Goal: Task Accomplishment & Management: Complete application form

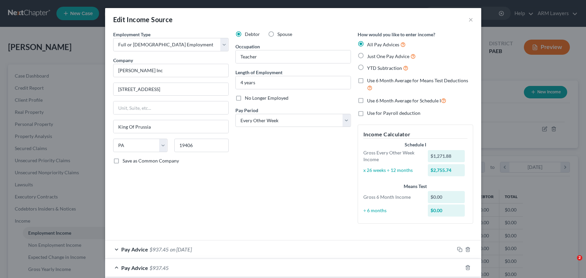
select select "0"
select select "39"
select select "2"
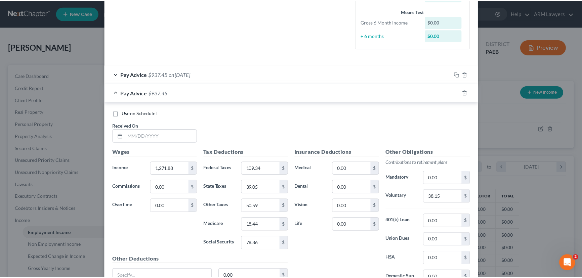
scroll to position [237, 0]
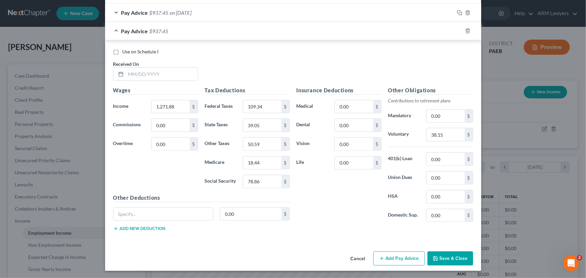
click at [441, 262] on button "Save & Close" at bounding box center [451, 259] width 46 height 14
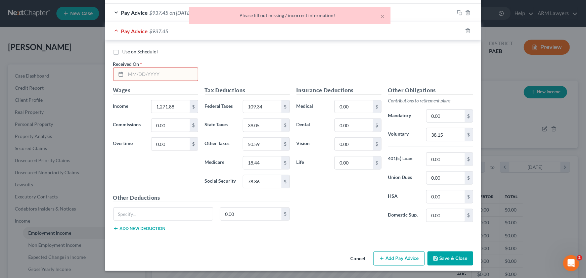
click at [131, 72] on input "text" at bounding box center [162, 74] width 72 height 13
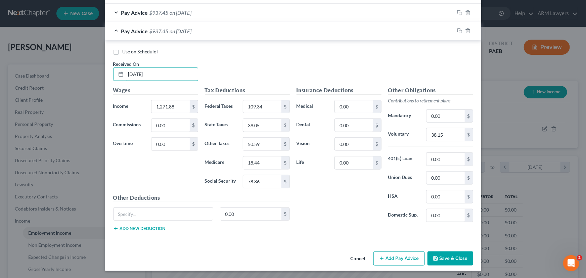
type input "[DATE]"
click at [459, 258] on button "Save & Close" at bounding box center [451, 259] width 46 height 14
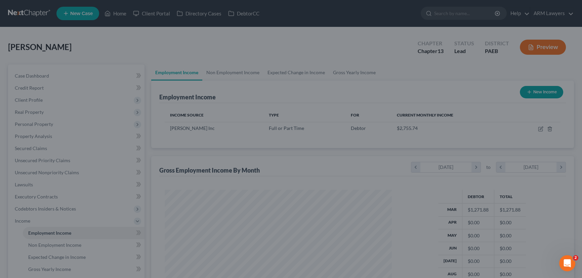
scroll to position [335805, 335687]
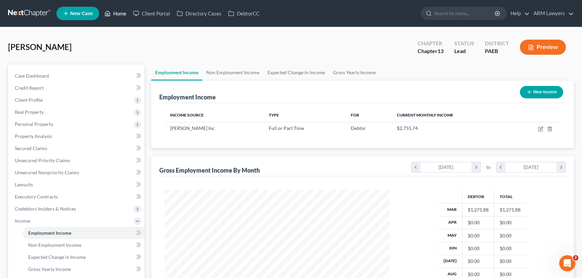
drag, startPoint x: 118, startPoint y: 14, endPoint x: 114, endPoint y: 26, distance: 12.1
click at [118, 14] on link "Home" at bounding box center [115, 13] width 29 height 12
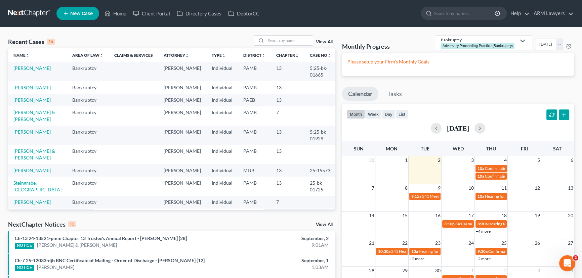
click at [30, 88] on link "[PERSON_NAME]" at bounding box center [31, 88] width 37 height 6
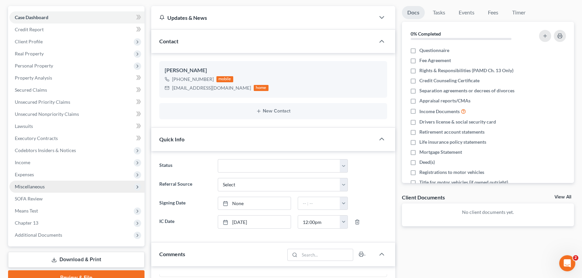
scroll to position [61, 0]
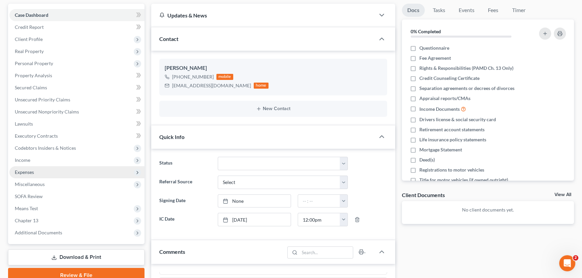
click at [31, 173] on span "Expenses" at bounding box center [24, 172] width 19 height 6
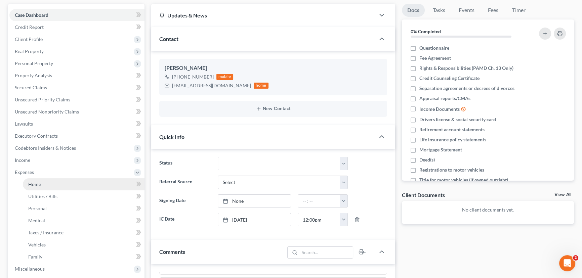
click at [38, 179] on link "Home" at bounding box center [84, 184] width 122 height 12
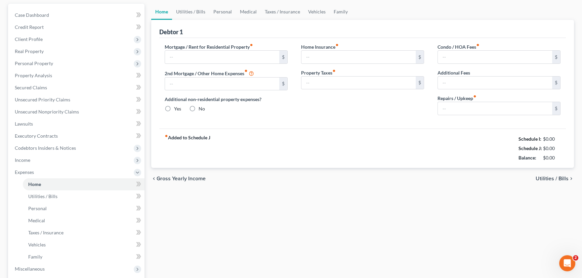
scroll to position [58, 0]
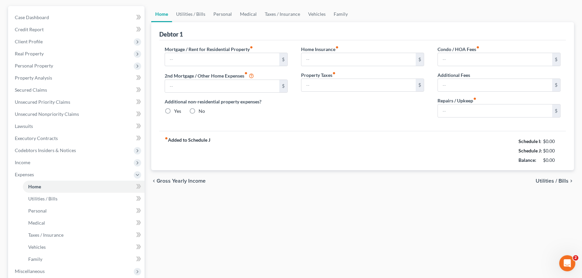
type input "0.00"
radio input "true"
type input "0.00"
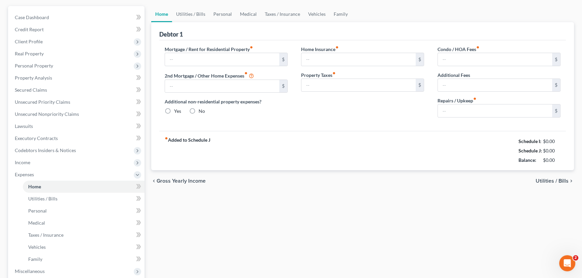
type input "0.00"
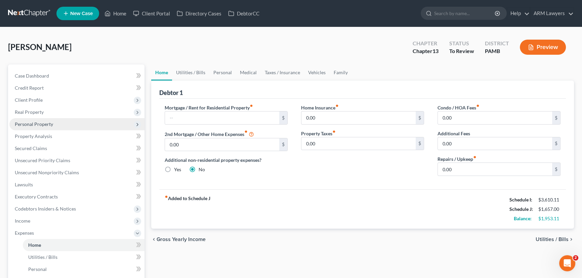
click at [44, 128] on span "Personal Property" at bounding box center [76, 124] width 135 height 12
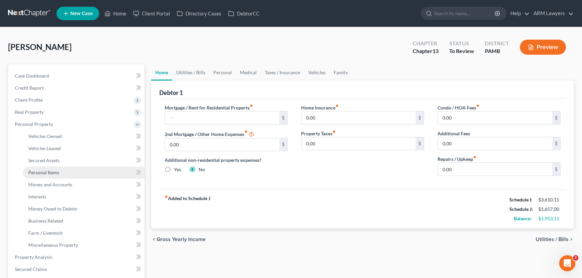
click at [61, 172] on link "Personal Items" at bounding box center [84, 173] width 122 height 12
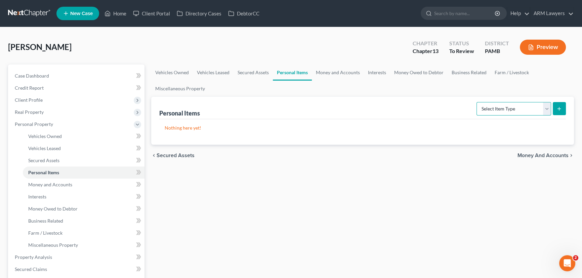
click at [528, 109] on select "Select Item Type Clothing Collectibles Of Value Electronics Firearms Household …" at bounding box center [513, 108] width 75 height 13
select select "clothing"
click at [477, 102] on select "Select Item Type Clothing Collectibles Of Value Electronics Firearms Household …" at bounding box center [513, 108] width 75 height 13
click at [558, 110] on icon "submit" at bounding box center [558, 108] width 5 height 5
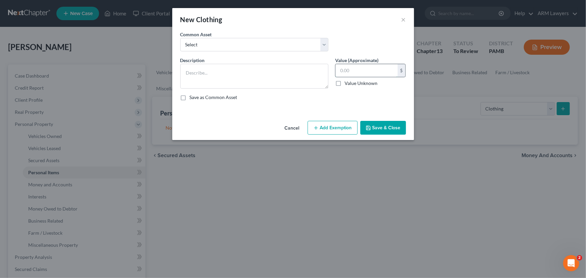
click at [346, 71] on input "text" at bounding box center [367, 70] width 62 height 13
type input "5"
type input "600.00"
click at [288, 44] on select "Select Assorted clothing including pants, shirts, shoes and jackets" at bounding box center [254, 44] width 148 height 13
select select "0"
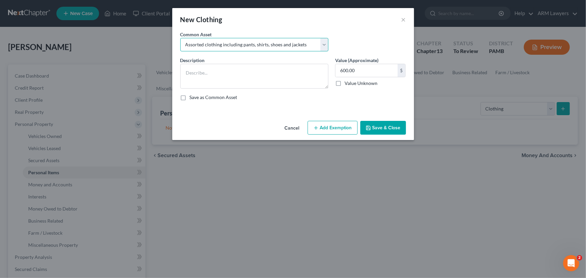
click at [180, 38] on select "Select Assorted clothing including pants, shirts, shoes and jackets" at bounding box center [254, 44] width 148 height 13
type textarea "Assorted clothing including pants, shirts, shoes and jackets"
click at [332, 127] on button "Add Exemption" at bounding box center [333, 128] width 50 height 14
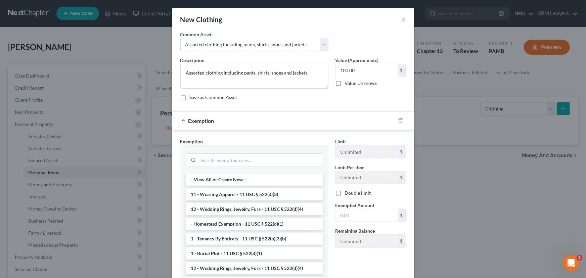
click at [265, 193] on li "11 - Wearing Apparel - 11 USC § 522(d)(3)" at bounding box center [254, 194] width 137 height 12
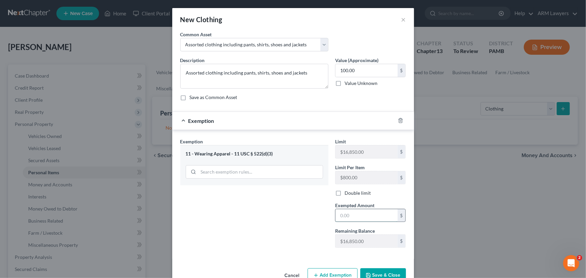
click at [353, 213] on input "text" at bounding box center [367, 215] width 62 height 13
click at [340, 71] on input "100.00" at bounding box center [367, 70] width 62 height 13
type input "600.00"
click at [354, 216] on input "text" at bounding box center [367, 215] width 62 height 13
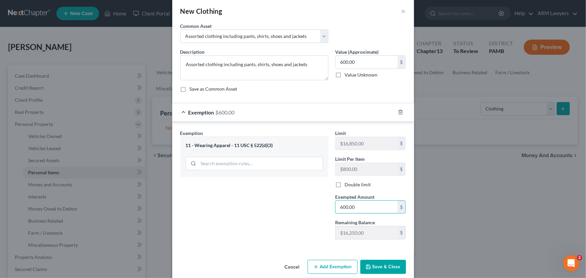
scroll to position [17, 0]
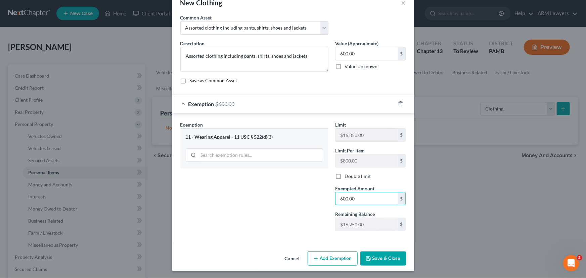
type input "600.00"
click at [375, 256] on button "Save & Close" at bounding box center [383, 259] width 46 height 14
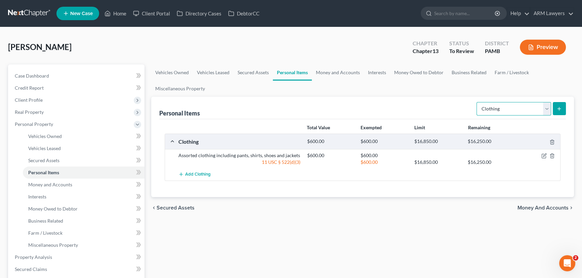
click at [527, 107] on select "Select Item Type Clothing Collectibles Of Value Electronics Firearms Household …" at bounding box center [513, 108] width 75 height 13
select select "electronics"
click at [477, 102] on select "Select Item Type Clothing Collectibles Of Value Electronics Firearms Household …" at bounding box center [513, 108] width 75 height 13
click at [556, 107] on icon "submit" at bounding box center [558, 108] width 5 height 5
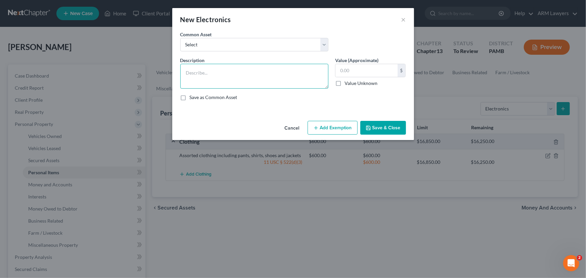
click at [283, 72] on textarea at bounding box center [254, 76] width 148 height 25
click at [276, 41] on select "Select Assorted electronics including television, cell phone, laptop - no one i…" at bounding box center [254, 44] width 148 height 13
select select "0"
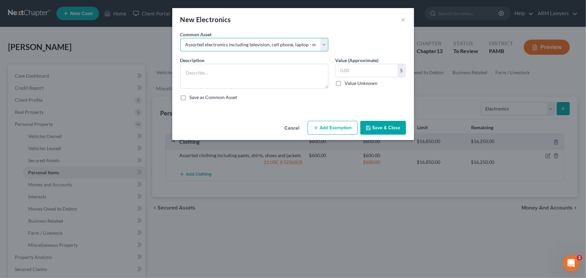
click at [180, 38] on select "Select Assorted electronics including television, cell phone, laptop - no one i…" at bounding box center [254, 44] width 148 height 13
type textarea "Assorted electronics including television, cell phone, laptop - no one item mor…"
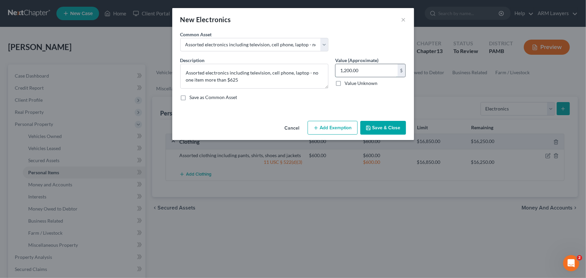
click at [360, 72] on input "1,200.00" at bounding box center [367, 70] width 62 height 13
type input "1,000.00"
click at [377, 128] on button "Save & Close" at bounding box center [383, 128] width 46 height 14
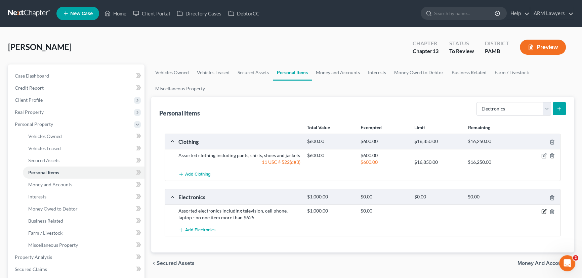
click at [542, 211] on icon "button" at bounding box center [544, 212] width 4 height 4
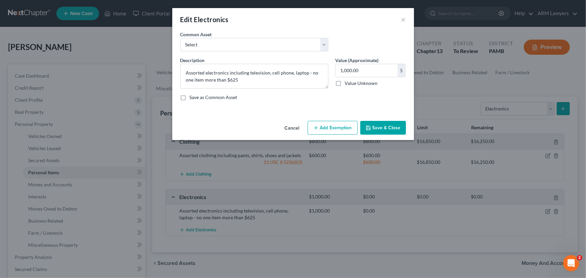
click at [326, 126] on button "Add Exemption" at bounding box center [333, 128] width 50 height 14
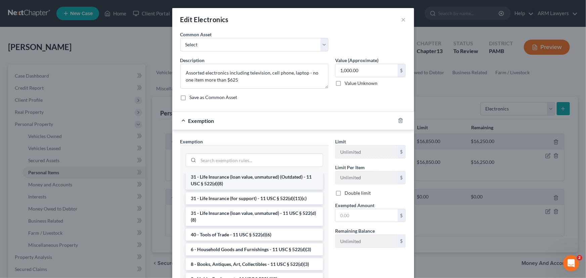
scroll to position [540, 0]
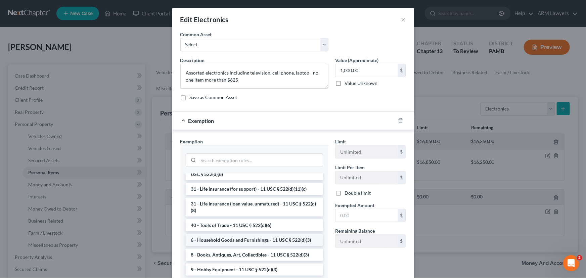
click at [235, 243] on li "6 - Household Goods and Furnishings - 11 USC § 522(d)(3)" at bounding box center [254, 240] width 137 height 12
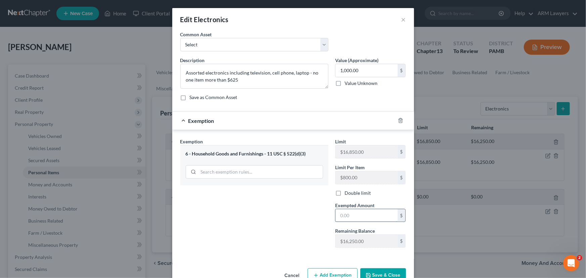
click at [354, 212] on input "text" at bounding box center [367, 215] width 62 height 13
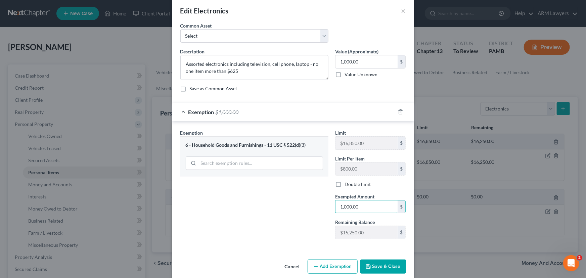
scroll to position [17, 0]
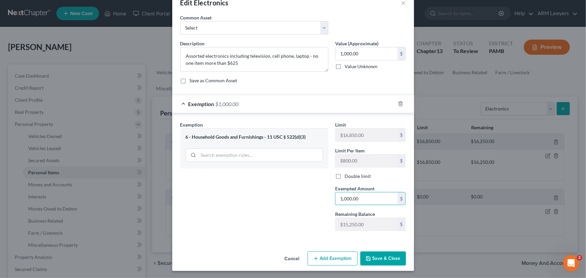
type input "1,000.00"
click at [375, 273] on div "Edit Electronics × An exemption set must first be selected from the Filing Info…" at bounding box center [293, 139] width 586 height 278
click at [376, 259] on button "Save & Close" at bounding box center [383, 259] width 46 height 14
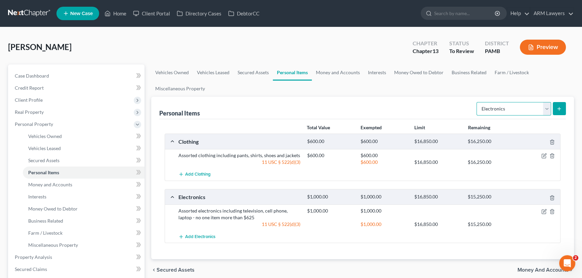
click at [538, 107] on select "Select Item Type Clothing Collectibles Of Value Electronics Firearms Household …" at bounding box center [513, 108] width 75 height 13
select select "sports_and_hobby_equipment"
click at [477, 102] on select "Select Item Type Clothing Collectibles Of Value Electronics Firearms Household …" at bounding box center [513, 108] width 75 height 13
click at [558, 111] on button "submit" at bounding box center [559, 108] width 13 height 13
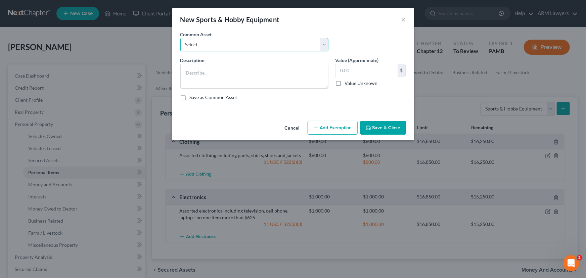
click at [265, 49] on select "Select Assorted sports equipment" at bounding box center [254, 44] width 148 height 13
select select "0"
click at [180, 38] on select "Select Assorted sports equipment" at bounding box center [254, 44] width 148 height 13
type textarea "Assorted sports equipment"
click at [363, 71] on input "150.00" at bounding box center [367, 70] width 62 height 13
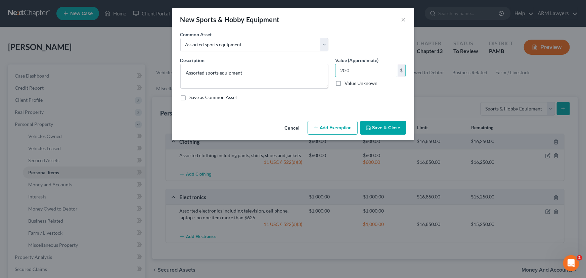
type input "20.0"
click at [346, 132] on button "Add Exemption" at bounding box center [333, 128] width 50 height 14
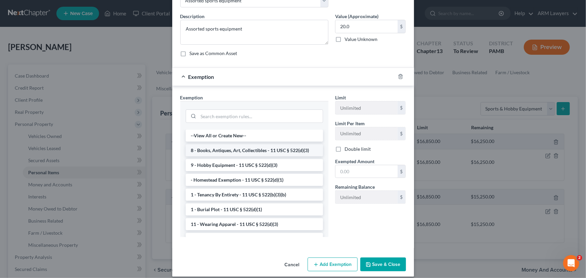
scroll to position [50, 0]
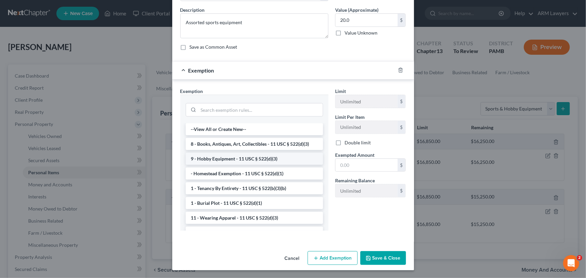
click at [236, 161] on li "9 - Hobby Equipment - 11 USC § 522(d)(3)" at bounding box center [254, 159] width 137 height 12
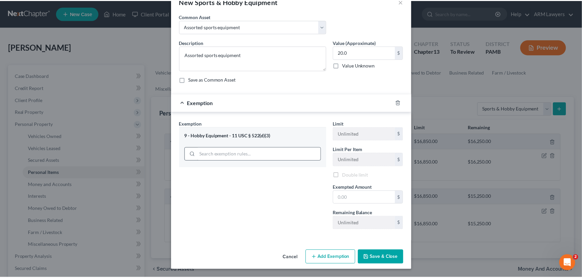
scroll to position [17, 0]
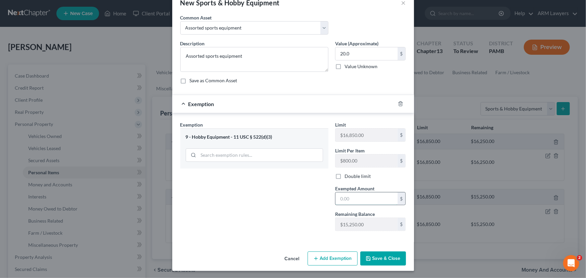
click at [359, 198] on input "text" at bounding box center [367, 198] width 62 height 13
type input "20.00"
click at [377, 262] on button "Save & Close" at bounding box center [383, 259] width 46 height 14
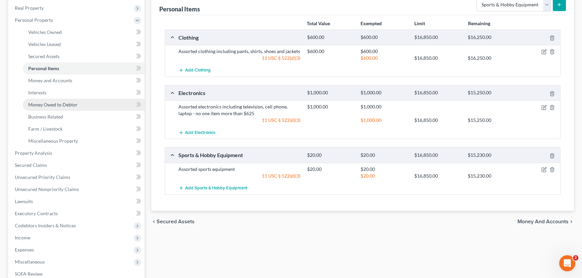
scroll to position [122, 0]
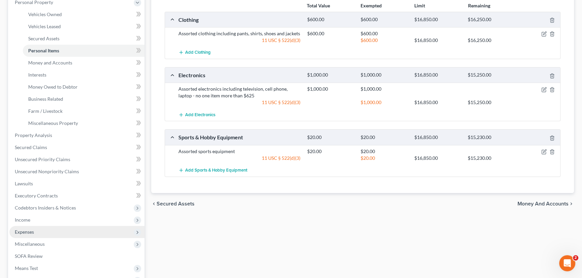
click at [44, 233] on span "Expenses" at bounding box center [76, 232] width 135 height 12
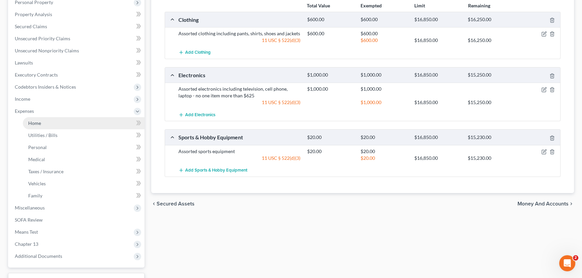
click at [51, 124] on link "Home" at bounding box center [84, 123] width 122 height 12
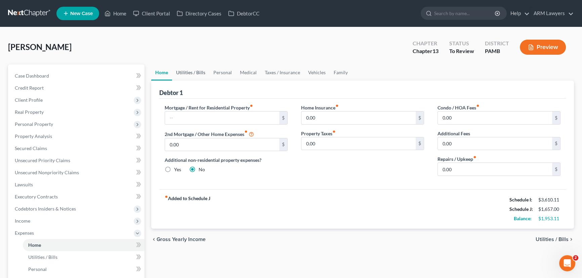
drag, startPoint x: 185, startPoint y: 68, endPoint x: 195, endPoint y: 75, distance: 11.4
click at [185, 68] on link "Utilities / Bills" at bounding box center [190, 72] width 37 height 16
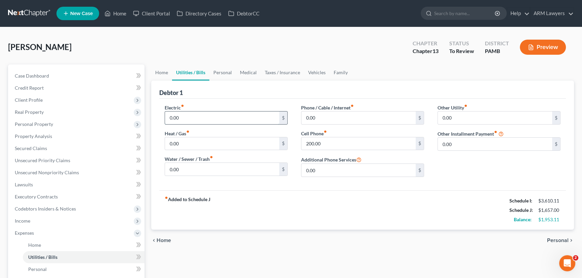
click at [211, 114] on input "0.00" at bounding box center [222, 118] width 114 height 13
type input "2"
click at [223, 76] on link "Personal" at bounding box center [222, 72] width 27 height 16
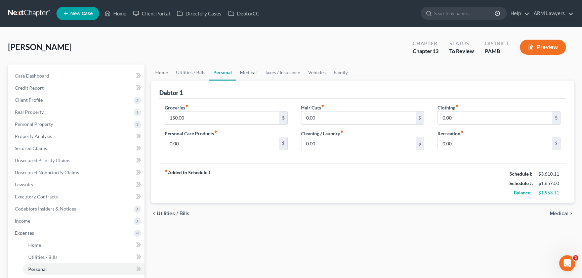
click at [247, 74] on link "Medical" at bounding box center [248, 72] width 25 height 16
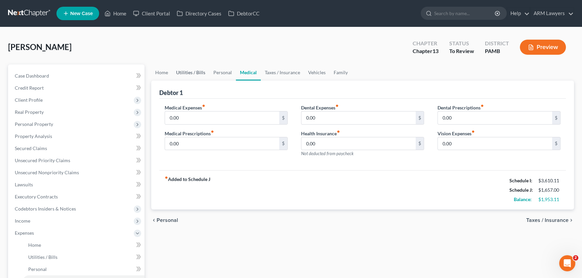
click at [193, 71] on link "Utilities / Bills" at bounding box center [190, 72] width 37 height 16
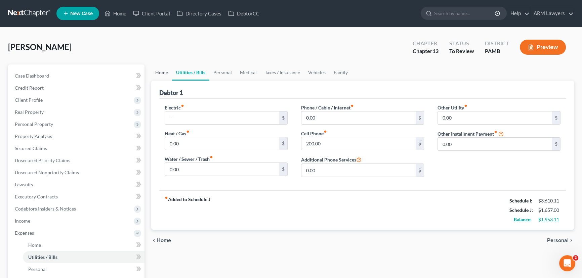
click at [163, 73] on link "Home" at bounding box center [161, 72] width 21 height 16
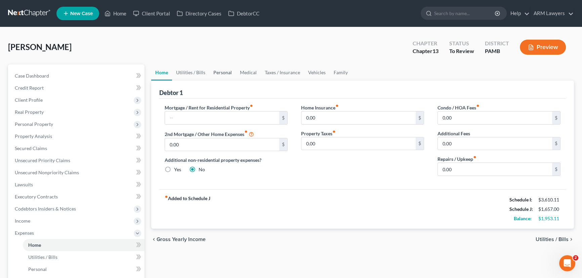
click at [220, 69] on link "Personal" at bounding box center [222, 72] width 27 height 16
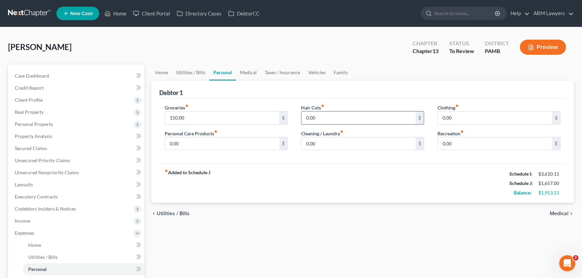
click at [317, 117] on input "0.00" at bounding box center [358, 118] width 114 height 13
type input "50.00"
click at [312, 74] on link "Vehicles" at bounding box center [317, 72] width 26 height 16
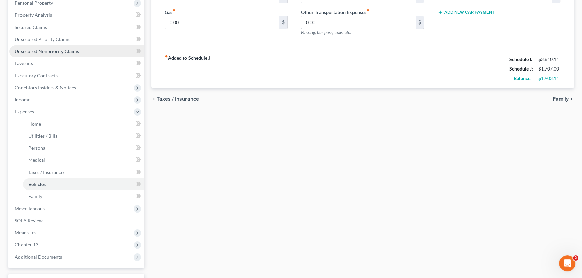
scroll to position [122, 0]
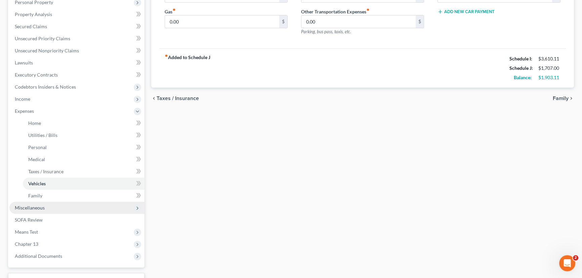
click at [41, 209] on span "Miscellaneous" at bounding box center [30, 208] width 30 height 6
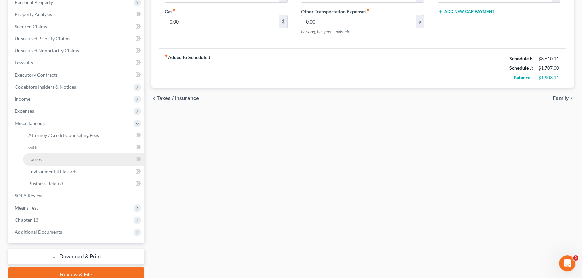
click at [50, 158] on link "Losses" at bounding box center [84, 160] width 122 height 12
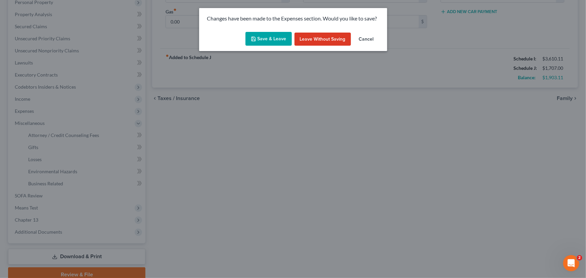
click at [269, 36] on button "Save & Leave" at bounding box center [269, 39] width 46 height 14
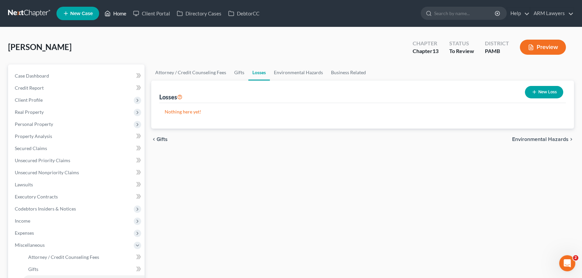
drag, startPoint x: 118, startPoint y: 11, endPoint x: 122, endPoint y: 22, distance: 11.4
click at [118, 11] on link "Home" at bounding box center [115, 13] width 29 height 12
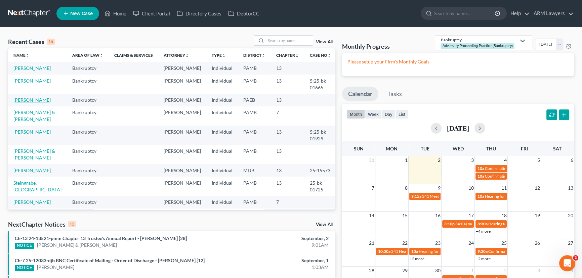
click at [27, 101] on link "[PERSON_NAME]" at bounding box center [31, 100] width 37 height 6
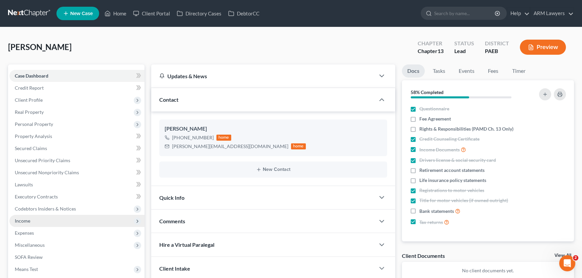
click at [57, 221] on span "Income" at bounding box center [76, 221] width 135 height 12
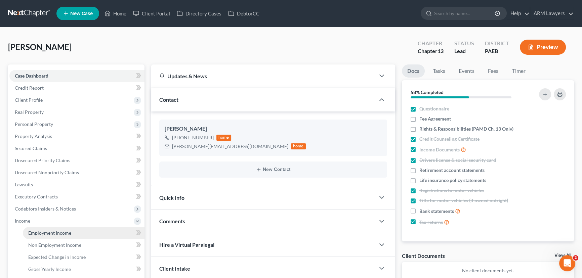
click at [76, 233] on link "Employment Income" at bounding box center [84, 233] width 122 height 12
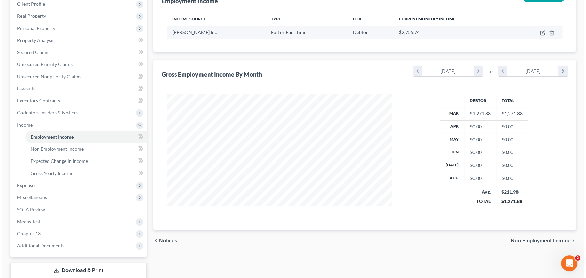
scroll to position [61, 0]
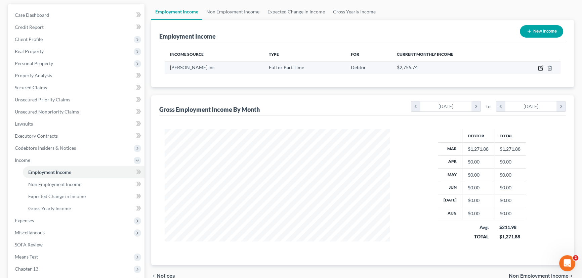
click at [541, 67] on icon "button" at bounding box center [540, 67] width 3 height 3
select select "0"
select select "39"
select select "2"
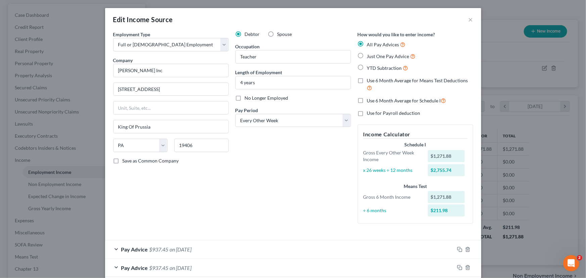
scroll to position [35, 0]
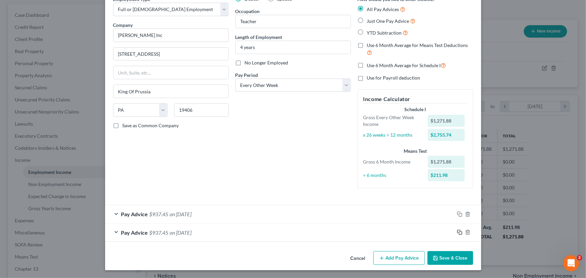
click at [457, 230] on icon "button" at bounding box center [459, 232] width 5 height 5
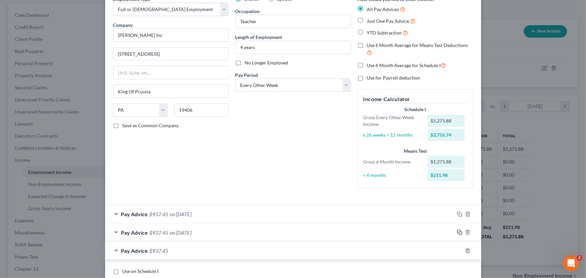
click at [457, 231] on icon "button" at bounding box center [459, 232] width 5 height 5
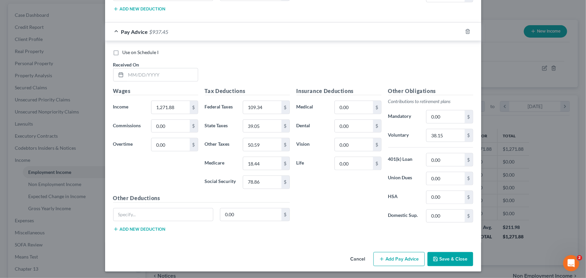
scroll to position [322, 0]
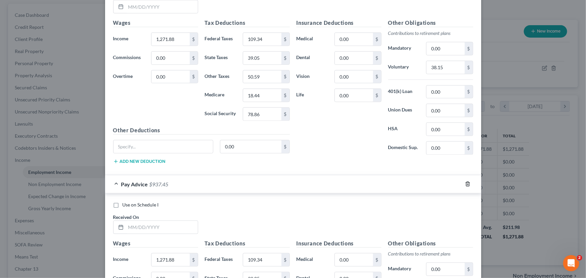
click at [467, 182] on icon "button" at bounding box center [467, 183] width 5 height 5
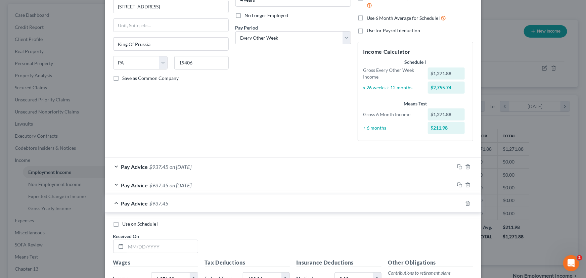
scroll to position [72, 0]
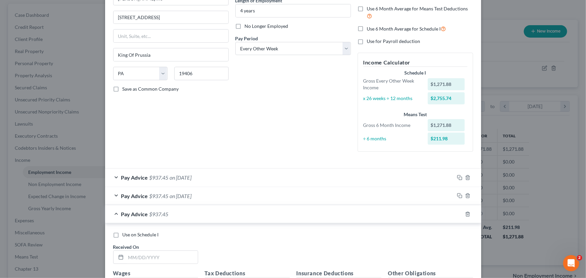
click at [171, 218] on div "Pay Advice $937.45" at bounding box center [283, 214] width 357 height 18
click at [468, 215] on icon "button" at bounding box center [467, 214] width 5 height 5
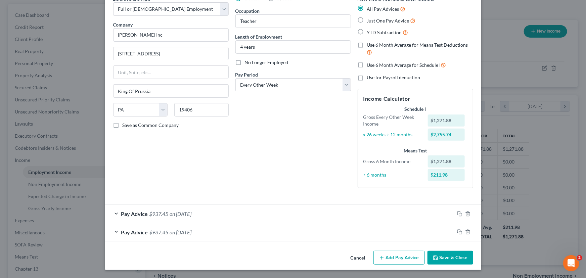
scroll to position [35, 0]
click at [236, 215] on div "Pay Advice $937.45 on [DATE]" at bounding box center [279, 214] width 349 height 18
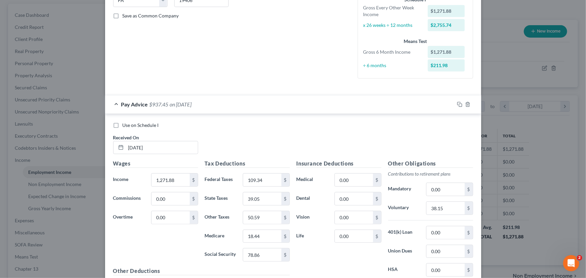
scroll to position [145, 0]
click at [178, 176] on input "1,271.88" at bounding box center [171, 179] width 38 height 13
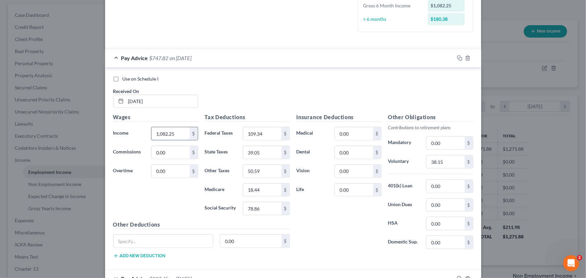
scroll to position [207, 0]
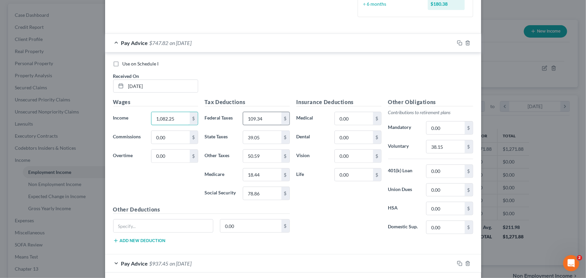
type input "1,082.25"
click at [264, 116] on input "109.34" at bounding box center [262, 118] width 38 height 13
type input "87.26"
click at [269, 139] on input "39.05" at bounding box center [262, 137] width 38 height 13
type input "33.23"
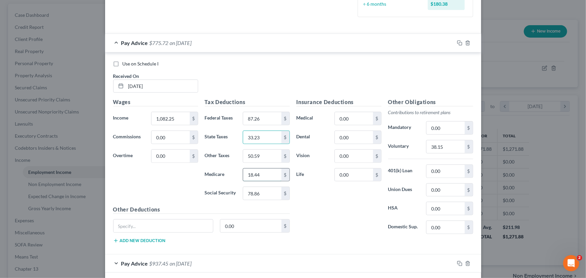
click at [261, 175] on input "18.44" at bounding box center [262, 175] width 38 height 13
type input "15.69"
click at [265, 194] on input "78.86" at bounding box center [262, 193] width 38 height 13
type input "67.10"
click at [264, 158] on input "50.59" at bounding box center [262, 156] width 38 height 13
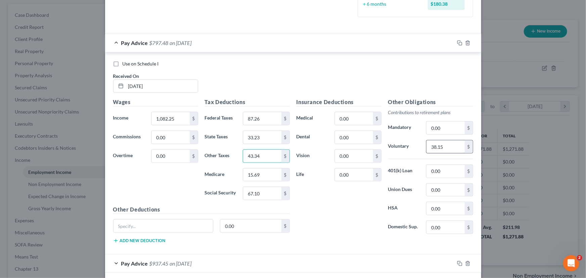
type input "43.34"
click at [444, 144] on input "38.15" at bounding box center [446, 146] width 38 height 13
type input "32.46"
click at [338, 206] on div "Insurance Deductions Medical 0.00 $ Dental 0.00 $ Vision 0.00 $ Life 0.00 $" at bounding box center [339, 168] width 92 height 141
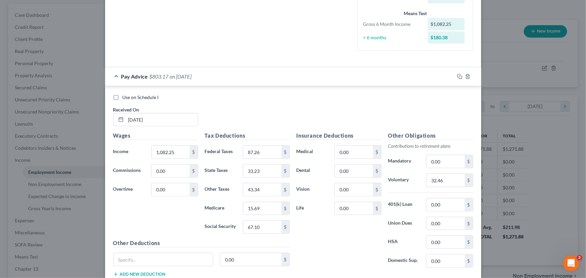
scroll to position [84, 0]
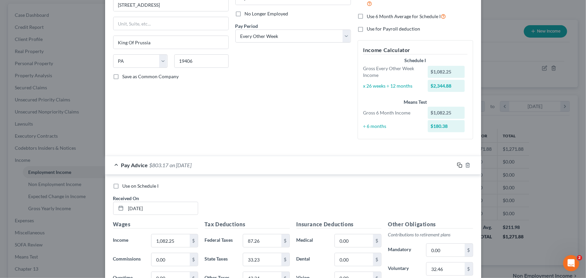
click at [457, 164] on icon "button" at bounding box center [459, 165] width 5 height 5
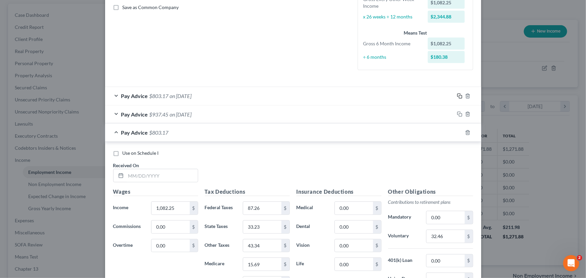
scroll to position [176, 0]
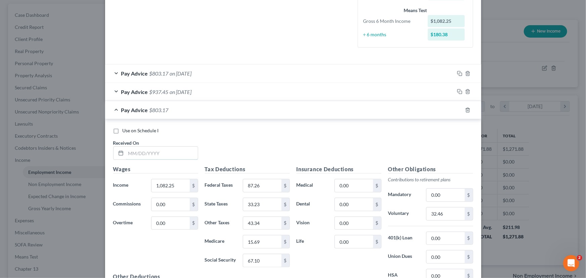
drag, startPoint x: 136, startPoint y: 153, endPoint x: 224, endPoint y: 160, distance: 88.3
click at [136, 153] on input "text" at bounding box center [162, 153] width 72 height 13
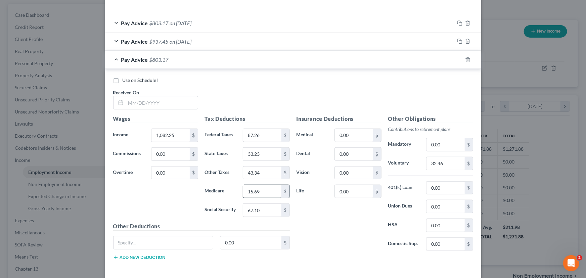
scroll to position [237, 0]
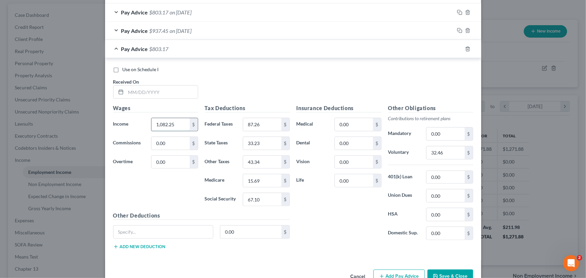
click at [168, 120] on input "1,082.25" at bounding box center [171, 124] width 38 height 13
type input "1,332.00"
click at [262, 122] on input "87.26" at bounding box center [262, 124] width 38 height 13
type input "116.33"
click at [259, 144] on input "33.23" at bounding box center [262, 143] width 38 height 13
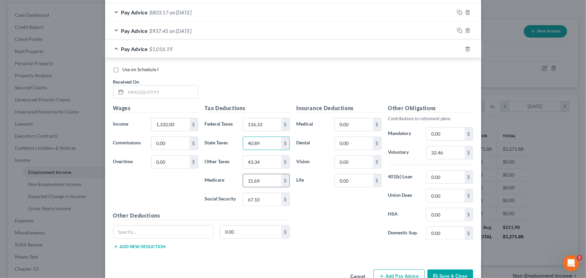
type input "40.89"
click at [261, 181] on input "15.69" at bounding box center [262, 180] width 38 height 13
type input "19.31"
click at [252, 196] on input "67.10" at bounding box center [262, 199] width 38 height 13
type input "82.58"
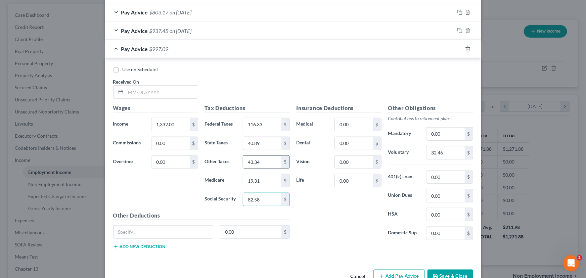
click at [254, 158] on input "43.34" at bounding box center [262, 162] width 38 height 13
click at [253, 164] on input "43.34" at bounding box center [262, 162] width 38 height 13
type input "4"
type input "52.82"
click at [436, 151] on input "32.46" at bounding box center [446, 152] width 38 height 13
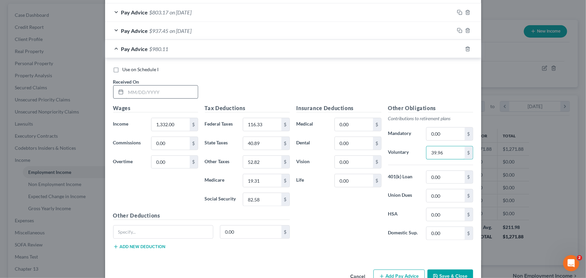
type input "39.96"
click at [152, 91] on input "text" at bounding box center [162, 92] width 72 height 13
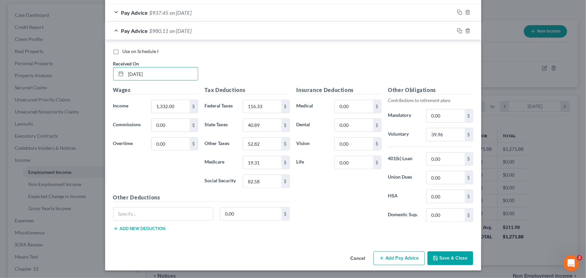
type input "[DATE]"
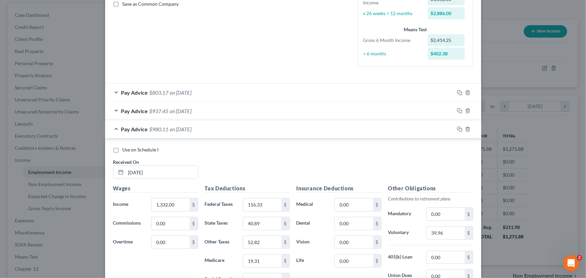
scroll to position [133, 0]
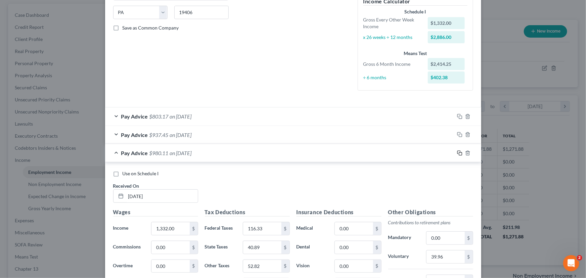
drag, startPoint x: 457, startPoint y: 152, endPoint x: 300, endPoint y: 177, distance: 159.1
click at [457, 152] on icon "button" at bounding box center [459, 152] width 5 height 5
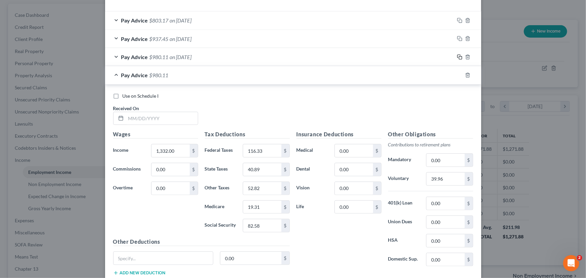
scroll to position [273, 0]
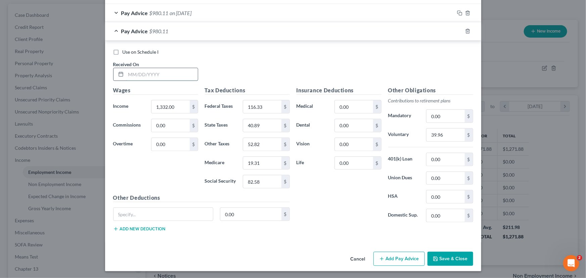
click at [164, 72] on input "text" at bounding box center [162, 74] width 72 height 13
type input "[DATE]"
click at [170, 109] on input "1,332.00" at bounding box center [171, 106] width 38 height 13
click at [267, 168] on input "19.31" at bounding box center [262, 163] width 38 height 13
type input "19.32"
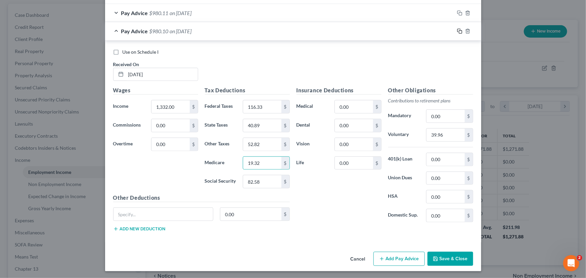
click at [457, 32] on icon "button" at bounding box center [459, 31] width 5 height 5
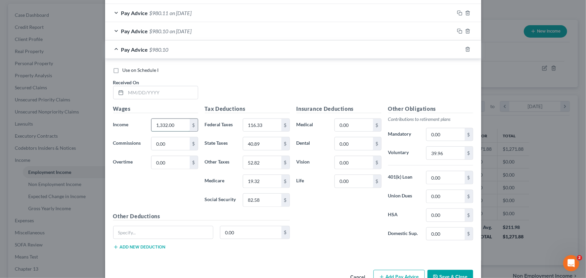
click at [159, 128] on input "1,332.00" at bounding box center [171, 125] width 38 height 13
type input "1,475.38"
click at [274, 124] on input "116.33" at bounding box center [262, 125] width 38 height 13
type input "133.02"
click at [259, 180] on input "19.32" at bounding box center [262, 181] width 38 height 13
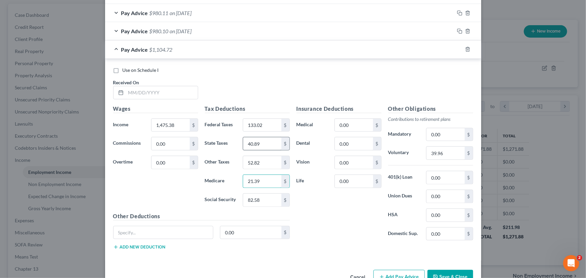
type input "21.39"
click at [259, 140] on input "40.89" at bounding box center [262, 143] width 38 height 13
drag, startPoint x: 265, startPoint y: 140, endPoint x: 245, endPoint y: 142, distance: 20.5
click at [246, 142] on input "454.29" at bounding box center [262, 143] width 38 height 13
type input "45.29"
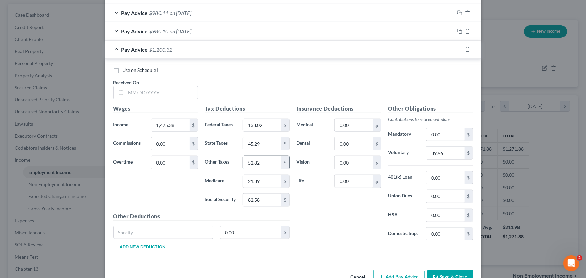
click at [267, 160] on input "52.82" at bounding box center [262, 162] width 38 height 13
type input "58.37"
click at [151, 90] on input "text" at bounding box center [162, 92] width 72 height 13
click at [161, 92] on input "text" at bounding box center [162, 92] width 72 height 13
click at [167, 125] on input "1,475.38" at bounding box center [171, 125] width 38 height 13
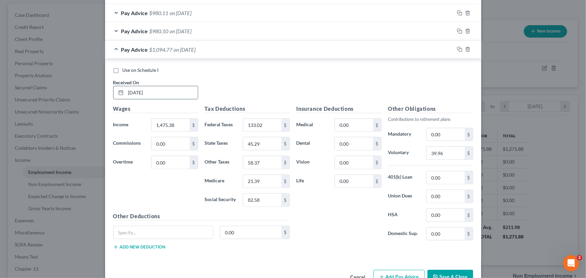
click at [145, 90] on input "[DATE]" at bounding box center [162, 92] width 72 height 13
type input "4"
type input "[DATE]"
click at [172, 123] on input "1,475.38" at bounding box center [171, 125] width 38 height 13
type input "1,308.88"
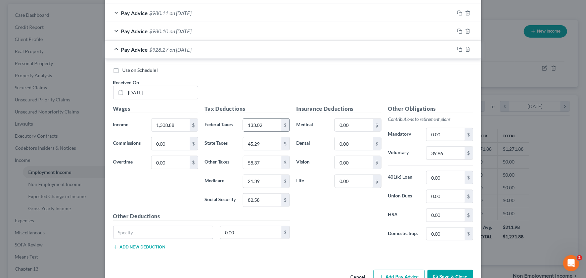
click at [263, 127] on input "133.02" at bounding box center [262, 125] width 38 height 13
type input "113.64"
click at [257, 202] on input "82.58" at bounding box center [262, 200] width 38 height 13
type input "81.15"
click at [261, 144] on input "45.29" at bounding box center [262, 143] width 38 height 13
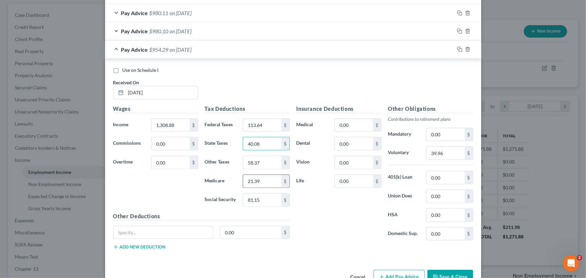
type input "40.08"
click at [258, 181] on input "21.39" at bounding box center [262, 181] width 38 height 13
type input "18.98"
click at [260, 161] on input "58.37" at bounding box center [262, 162] width 38 height 13
click at [254, 160] on input "58.37" at bounding box center [262, 162] width 38 height 13
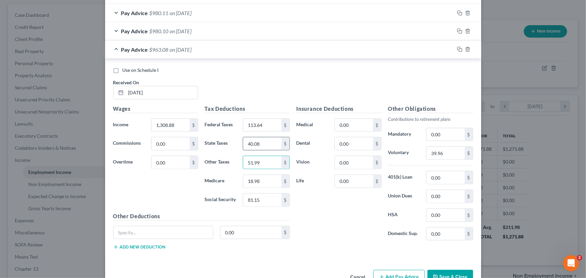
type input "51.99"
click at [269, 144] on input "40.08" at bounding box center [262, 143] width 38 height 13
type input "40.18"
click at [447, 153] on input "39.96" at bounding box center [446, 153] width 38 height 13
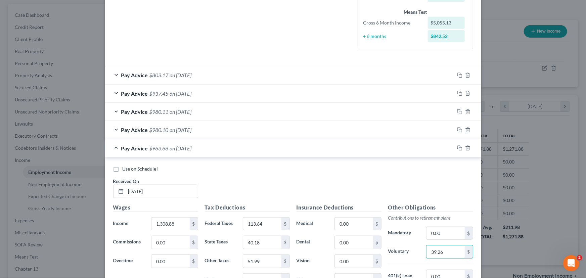
scroll to position [169, 0]
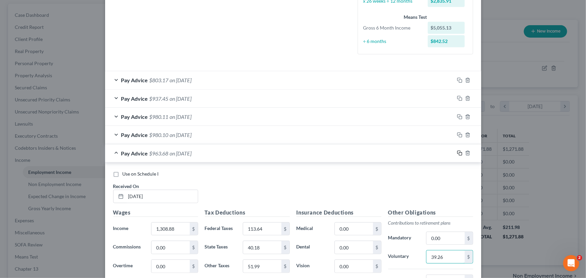
type input "39.26"
click at [457, 154] on icon "button" at bounding box center [459, 152] width 5 height 5
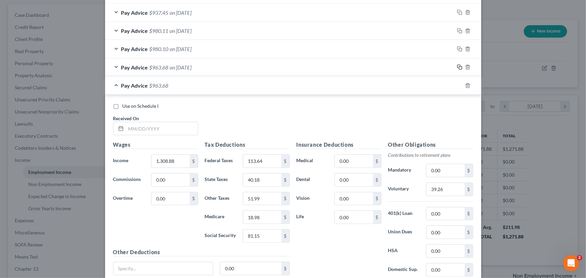
scroll to position [261, 0]
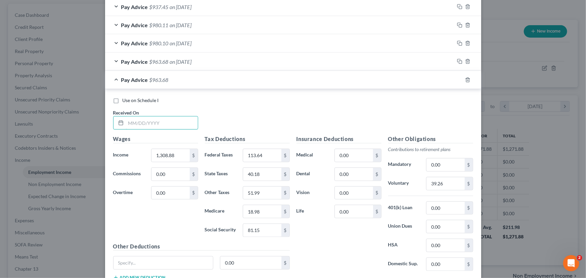
drag, startPoint x: 138, startPoint y: 121, endPoint x: 207, endPoint y: 125, distance: 69.0
click at [138, 121] on input "text" at bounding box center [162, 123] width 72 height 13
click at [138, 123] on input "text" at bounding box center [162, 123] width 72 height 13
type input "[DATE]"
click at [174, 158] on input "1,308.88" at bounding box center [171, 155] width 38 height 13
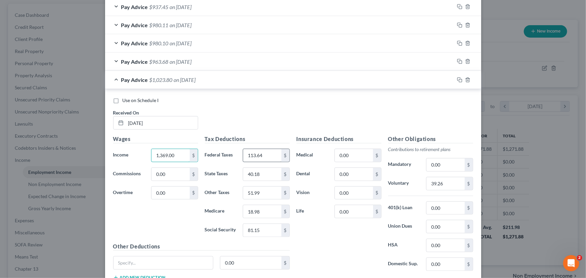
type input "1,369.00"
click at [263, 157] on input "113.64" at bounding box center [262, 155] width 38 height 13
type input "120.64"
click at [262, 173] on input "40.18" at bounding box center [262, 174] width 38 height 13
type input "42.03"
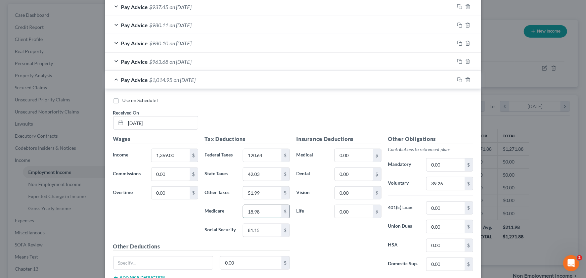
click at [263, 205] on input "18.98" at bounding box center [262, 211] width 38 height 13
type input "19.85"
click at [259, 233] on input "81.15" at bounding box center [262, 230] width 38 height 13
type input "84.88"
click at [256, 174] on input "42.03" at bounding box center [262, 174] width 38 height 13
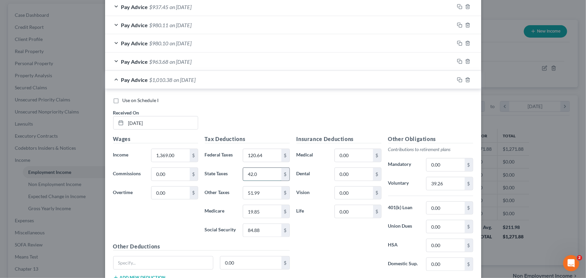
type input "42.03"
click at [265, 156] on input "120.64" at bounding box center [262, 155] width 38 height 13
click at [259, 189] on input "51.99" at bounding box center [262, 193] width 38 height 13
type input "54.3"
click at [444, 183] on input "39.26" at bounding box center [446, 183] width 38 height 13
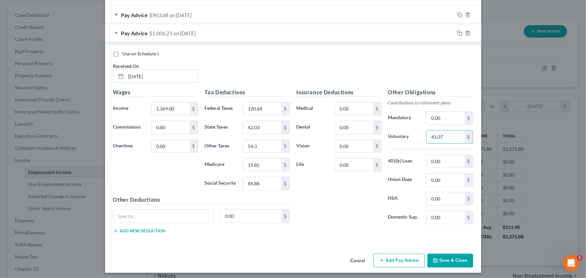
scroll to position [309, 0]
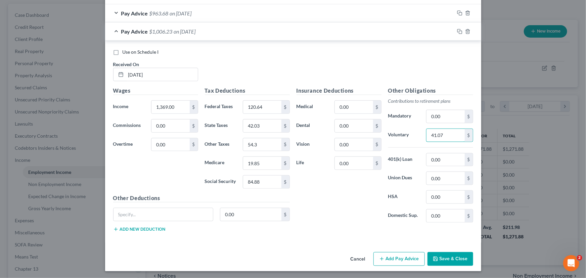
type input "41.07"
click at [457, 255] on button "Save & Close" at bounding box center [451, 259] width 46 height 14
click at [446, 260] on button "Save & Close" at bounding box center [451, 259] width 46 height 14
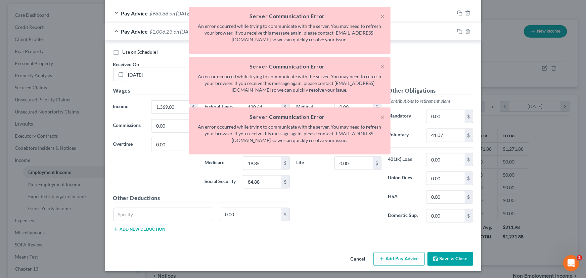
click at [443, 257] on button "Save & Close" at bounding box center [451, 259] width 46 height 14
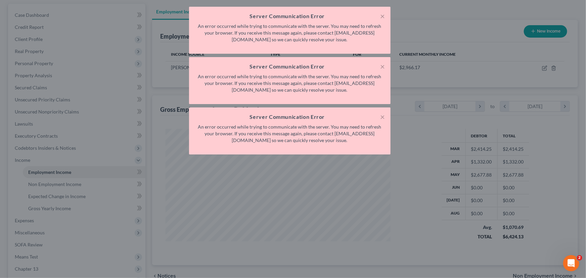
scroll to position [335805, 335687]
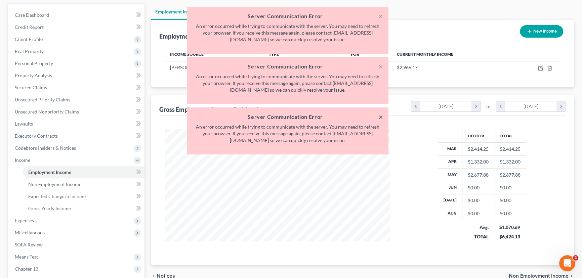
click at [380, 115] on button "×" at bounding box center [380, 117] width 5 height 8
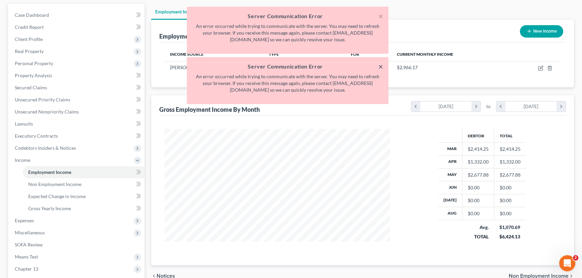
click at [379, 66] on button "×" at bounding box center [380, 66] width 5 height 8
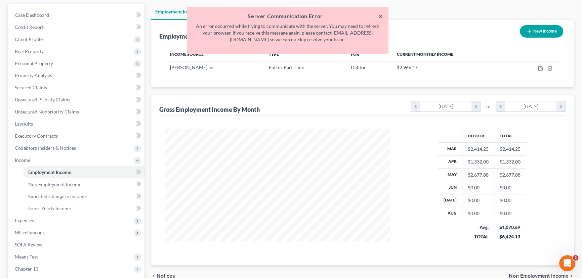
click at [380, 16] on button "×" at bounding box center [380, 16] width 5 height 8
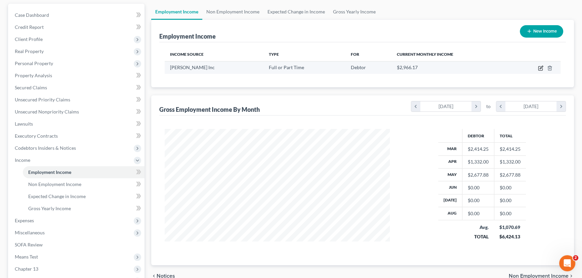
click at [541, 66] on icon "button" at bounding box center [540, 67] width 3 height 3
select select "0"
select select "39"
select select "2"
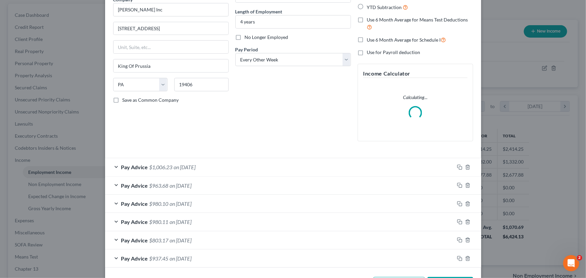
scroll to position [87, 0]
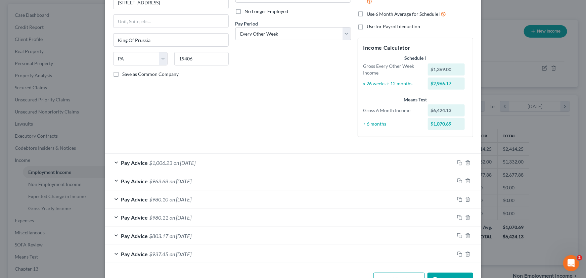
click at [228, 162] on div "Pay Advice $1,006.23 on [DATE]" at bounding box center [279, 163] width 349 height 18
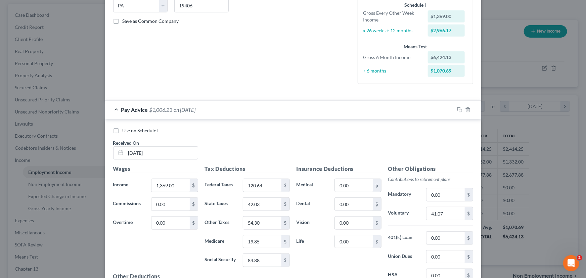
scroll to position [148, 0]
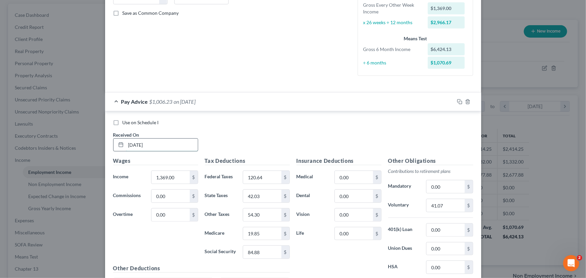
click at [149, 144] on input "[DATE]" at bounding box center [162, 145] width 72 height 13
click at [138, 144] on input "[DATE]" at bounding box center [162, 145] width 72 height 13
drag, startPoint x: 131, startPoint y: 144, endPoint x: 131, endPoint y: 152, distance: 8.1
click at [131, 144] on input "05//2025" at bounding box center [162, 145] width 72 height 13
type input "[DATE]"
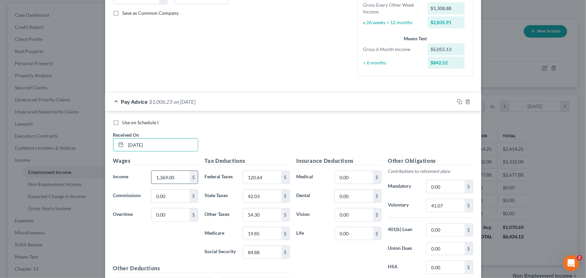
click at [173, 180] on input "1,369.00" at bounding box center [171, 177] width 38 height 13
type input "1,475.38"
click at [269, 180] on input "120.64" at bounding box center [262, 177] width 38 height 13
type input "133.02"
click at [258, 196] on input "42.03" at bounding box center [262, 196] width 38 height 13
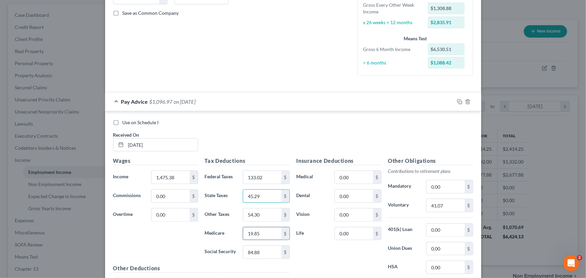
type input "45.29"
click at [258, 235] on input "19.85" at bounding box center [262, 233] width 38 height 13
type input "21.39"
click at [259, 254] on input "84.88" at bounding box center [262, 252] width 38 height 13
type input "91.48"
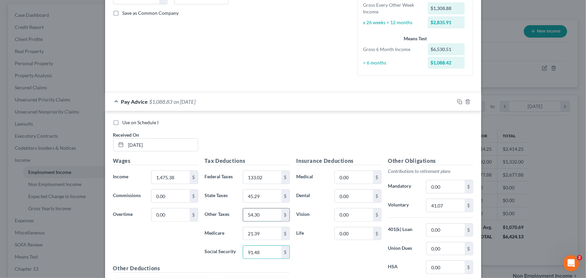
click at [258, 214] on input "54.30" at bounding box center [262, 215] width 38 height 13
click at [255, 213] on input "54.30" at bounding box center [262, 215] width 38 height 13
type input "58.37"
click at [441, 205] on input "41.07" at bounding box center [446, 205] width 38 height 13
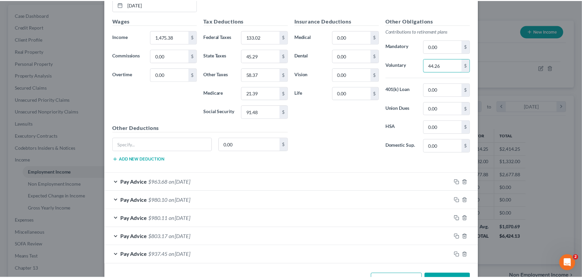
scroll to position [310, 0]
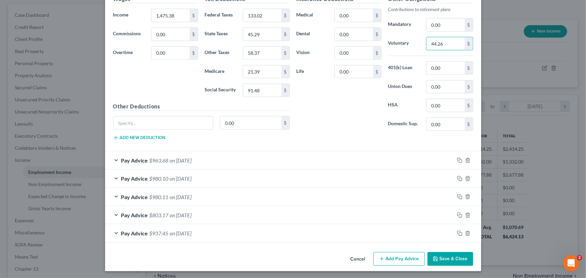
type input "44.26"
click at [450, 257] on button "Save & Close" at bounding box center [451, 259] width 46 height 14
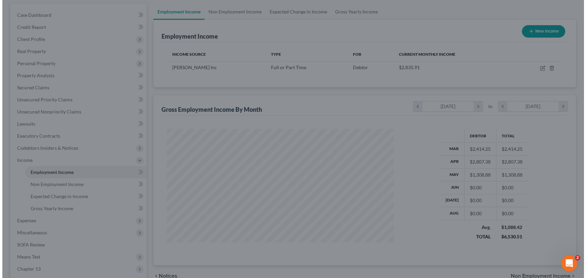
scroll to position [335805, 335687]
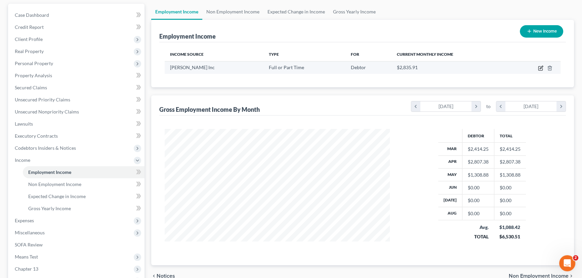
click at [538, 68] on icon "button" at bounding box center [540, 68] width 5 height 5
select select "0"
select select "39"
select select "2"
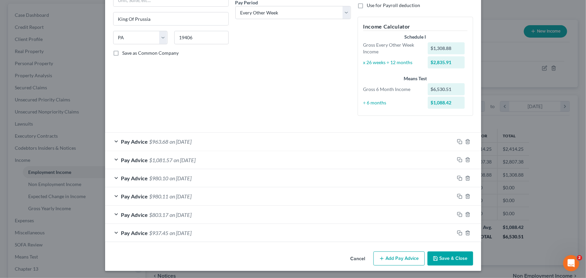
scroll to position [108, 0]
click at [228, 140] on div "Pay Advice $963.68 on [DATE]" at bounding box center [279, 141] width 349 height 18
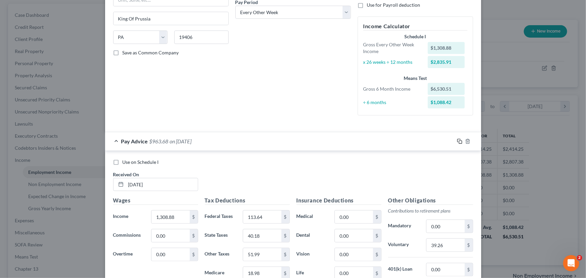
drag, startPoint x: 458, startPoint y: 139, endPoint x: 423, endPoint y: 158, distance: 39.7
click at [458, 140] on icon "button" at bounding box center [459, 141] width 5 height 5
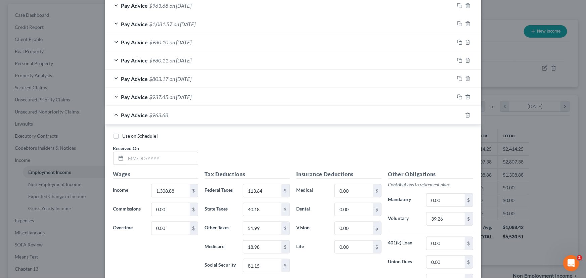
scroll to position [261, 0]
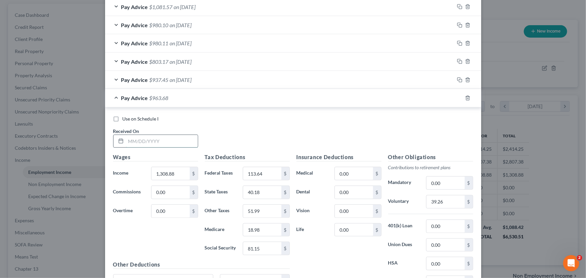
click at [144, 139] on input "text" at bounding box center [162, 141] width 72 height 13
type input "[DATE]"
click at [172, 177] on input "1,308.88" at bounding box center [171, 173] width 38 height 13
type input "1,369.00"
click at [255, 172] on input "113.64" at bounding box center [262, 173] width 38 height 13
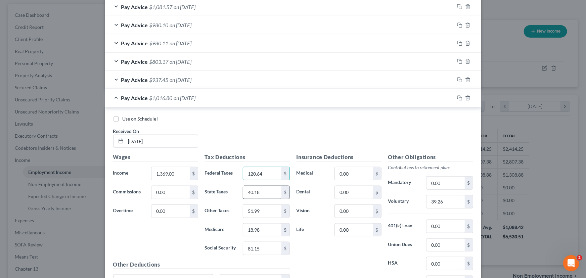
type input "120.64"
click at [260, 197] on input "40.18" at bounding box center [262, 192] width 38 height 13
type input "42.03"
click at [262, 232] on input "18.98" at bounding box center [262, 230] width 38 height 13
type input "19.85"
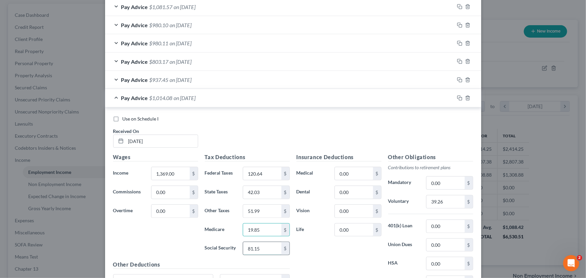
click at [258, 247] on input "81.15" at bounding box center [262, 248] width 38 height 13
type input "84.88"
click at [260, 214] on input "51.99" at bounding box center [262, 211] width 38 height 13
click at [251, 211] on input "51.99" at bounding box center [262, 211] width 38 height 13
drag, startPoint x: 270, startPoint y: 209, endPoint x: 222, endPoint y: 209, distance: 48.0
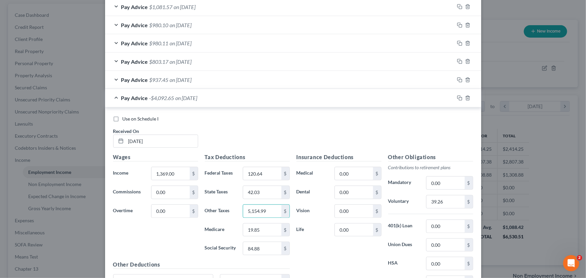
click at [222, 209] on div "Other Taxes 5,154.99 $" at bounding box center [248, 211] width 92 height 13
type input "54.3"
click at [439, 203] on input "39.26" at bounding box center [446, 202] width 38 height 13
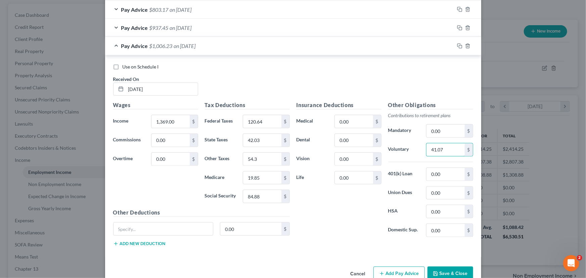
scroll to position [328, 0]
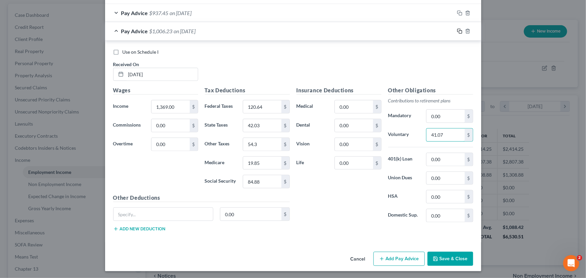
type input "41.07"
click at [458, 31] on icon "button" at bounding box center [459, 30] width 3 height 3
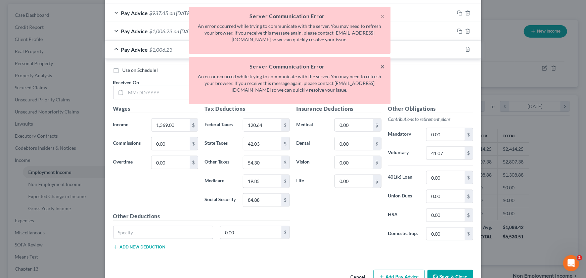
click at [383, 67] on button "×" at bounding box center [383, 66] width 5 height 8
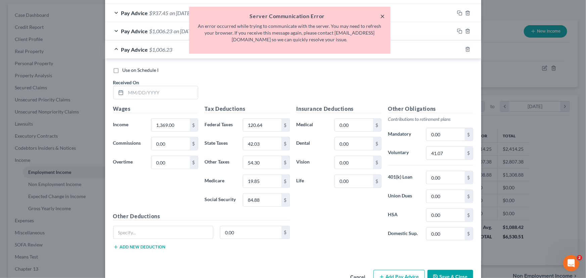
click at [381, 16] on button "×" at bounding box center [383, 16] width 5 height 8
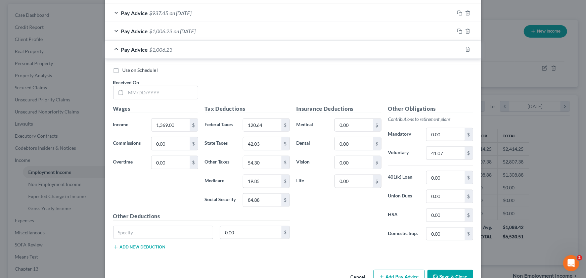
scroll to position [346, 0]
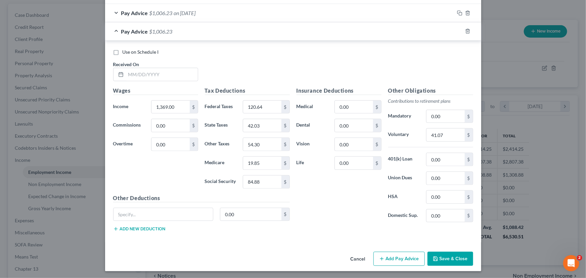
click at [443, 258] on button "Save & Close" at bounding box center [451, 259] width 46 height 14
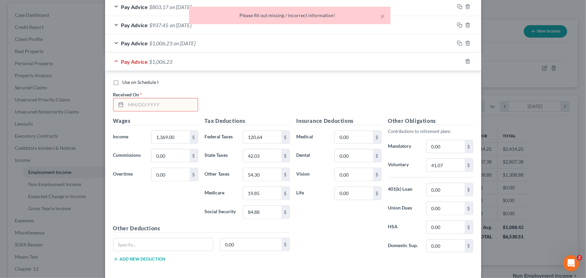
scroll to position [316, 0]
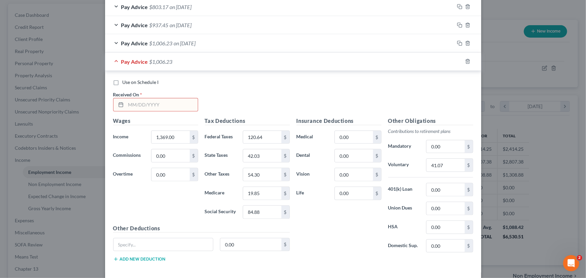
click at [158, 104] on input "text" at bounding box center [162, 104] width 72 height 13
click at [144, 105] on input "text" at bounding box center [162, 104] width 72 height 13
type input "[DATE]"
click at [171, 136] on input "1,369.00" at bounding box center [171, 137] width 38 height 13
type input "1,275.50"
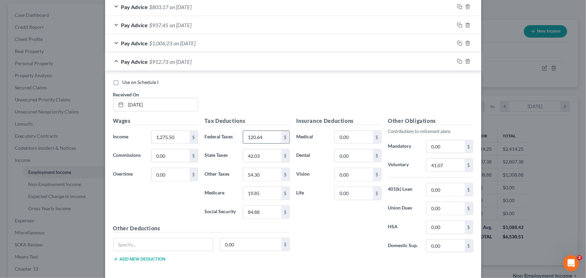
click at [257, 135] on input "120.64" at bounding box center [262, 137] width 38 height 13
type input "109.87"
click at [254, 157] on input "42.03" at bounding box center [262, 155] width 38 height 13
type input "39.19"
click at [259, 189] on input "19.85" at bounding box center [262, 193] width 38 height 13
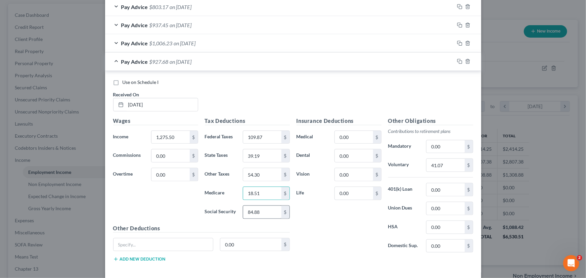
type input "18.51"
click at [262, 207] on input "84.88" at bounding box center [262, 212] width 38 height 13
type input "79.14"
click at [254, 171] on input "54.30" at bounding box center [262, 174] width 38 height 13
click at [255, 174] on input "54.30" at bounding box center [262, 174] width 38 height 13
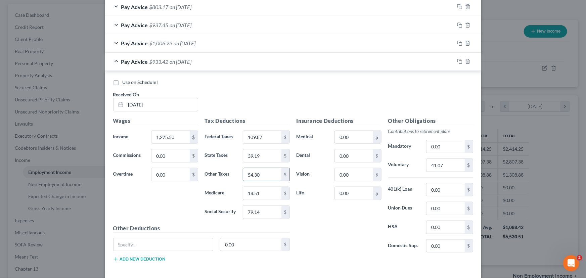
click at [255, 174] on input "54.30" at bounding box center [262, 174] width 38 height 13
type input "50.76"
click at [440, 165] on input "41.07" at bounding box center [446, 165] width 38 height 13
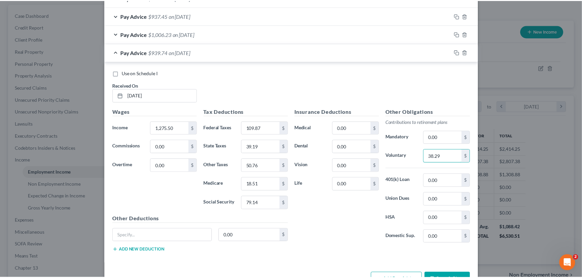
scroll to position [346, 0]
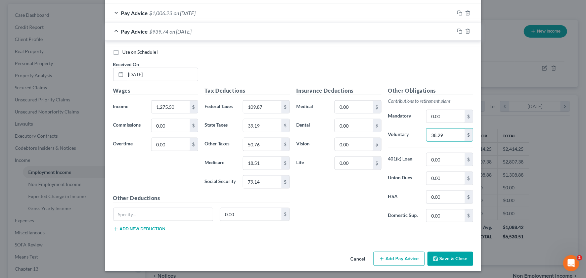
type input "38.29"
click at [439, 256] on button "Save & Close" at bounding box center [451, 259] width 46 height 14
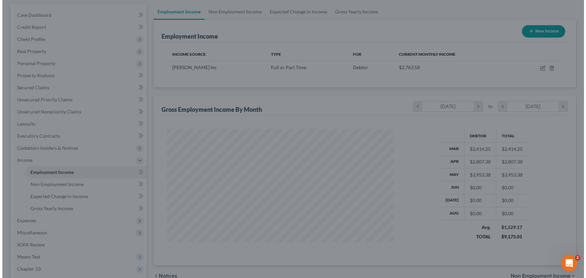
scroll to position [335805, 335687]
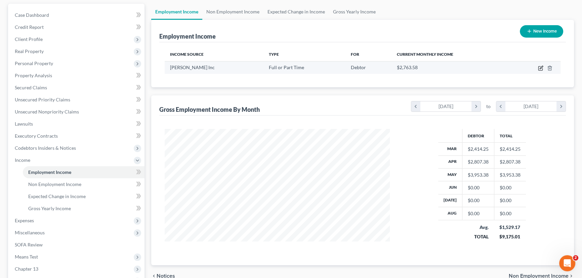
click at [539, 66] on icon "button" at bounding box center [540, 68] width 5 height 5
select select "0"
select select "39"
select select "2"
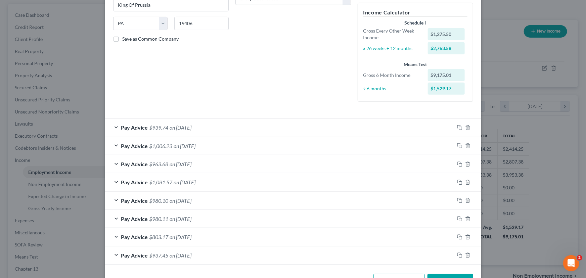
scroll to position [144, 0]
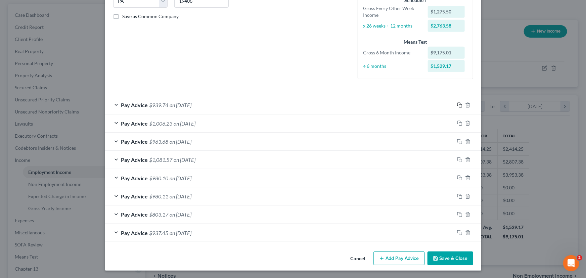
click at [457, 103] on icon "button" at bounding box center [459, 104] width 5 height 5
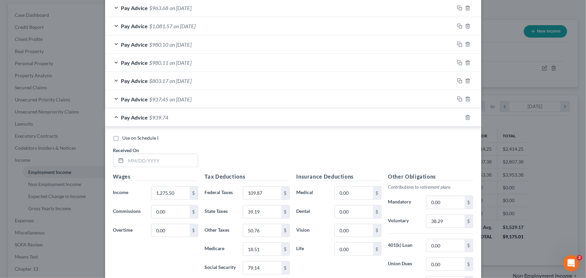
scroll to position [297, 0]
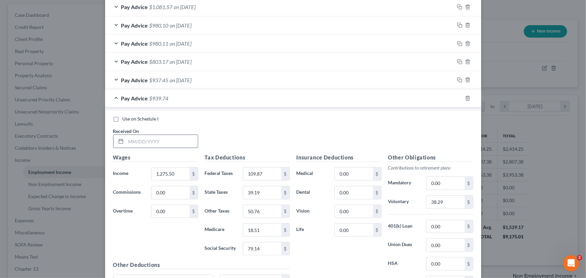
click at [149, 144] on input "text" at bounding box center [162, 141] width 72 height 13
type input "[DATE]"
click at [179, 174] on input "1,275.50" at bounding box center [171, 174] width 38 height 13
type input "1,327.38"
click at [262, 170] on input "109.87" at bounding box center [262, 174] width 38 height 13
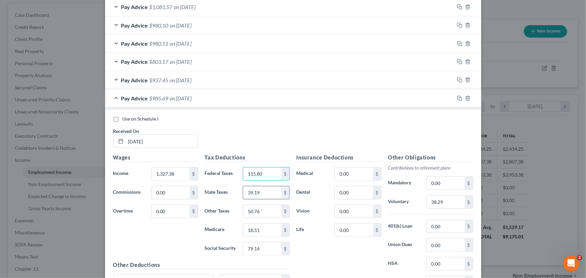
type input "115.80"
click at [259, 195] on input "39.19" at bounding box center [262, 192] width 38 height 13
type input "40.75"
click at [261, 229] on input "18.51" at bounding box center [262, 230] width 38 height 13
type input "19.25"
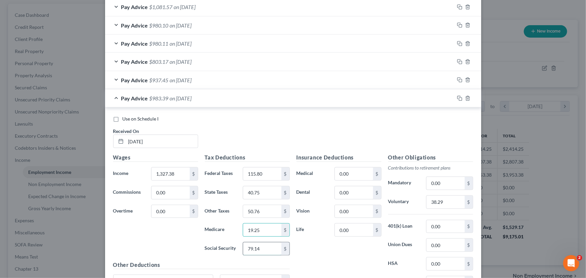
click at [259, 250] on input "79.14" at bounding box center [262, 249] width 38 height 13
type input "82.30"
click at [257, 209] on input "50.76" at bounding box center [262, 211] width 38 height 13
click at [252, 212] on input "50.76" at bounding box center [262, 211] width 38 height 13
click at [260, 208] on input "50.57" at bounding box center [262, 211] width 38 height 13
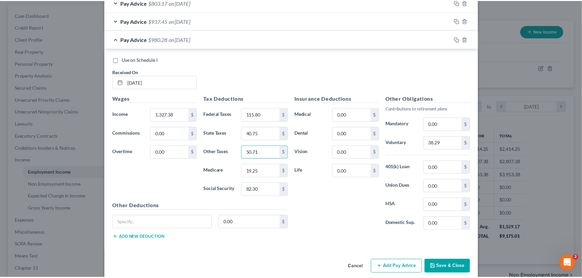
scroll to position [358, 0]
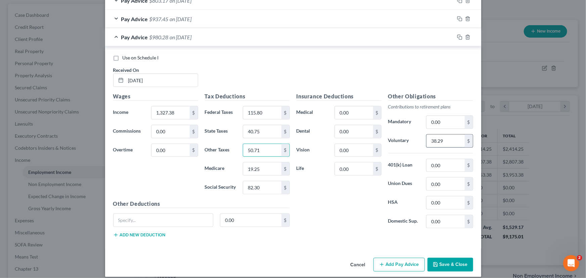
type input "50.71"
click at [447, 140] on input "38.29" at bounding box center [446, 141] width 38 height 13
type input "39.82"
click at [250, 148] on input "50.71" at bounding box center [262, 150] width 38 height 13
click at [251, 147] on input "50.71" at bounding box center [262, 150] width 38 height 13
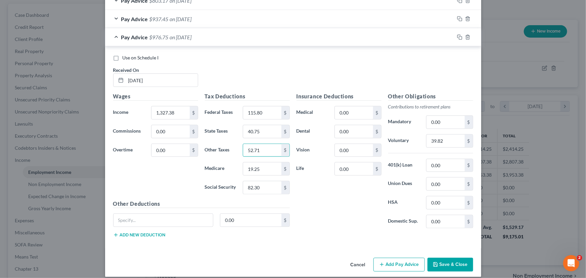
type input "52.71"
click at [440, 263] on button "Save & Close" at bounding box center [451, 265] width 46 height 14
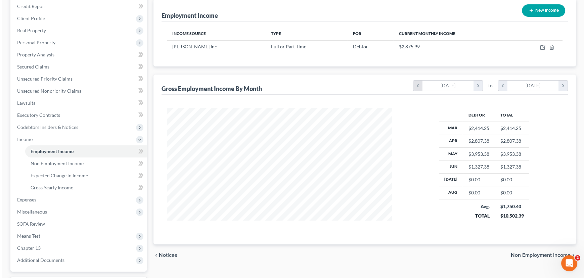
scroll to position [30, 0]
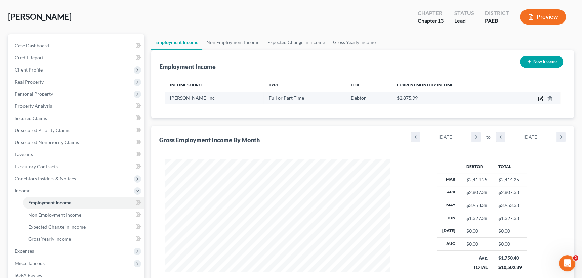
click at [539, 98] on icon "button" at bounding box center [540, 98] width 5 height 5
select select "0"
select select "39"
select select "2"
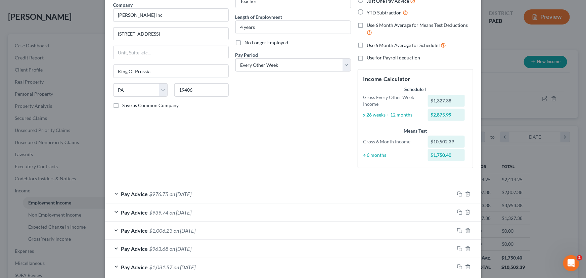
scroll to position [153, 0]
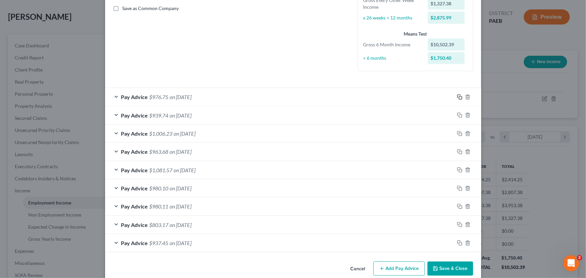
click at [457, 97] on icon "button" at bounding box center [459, 96] width 5 height 5
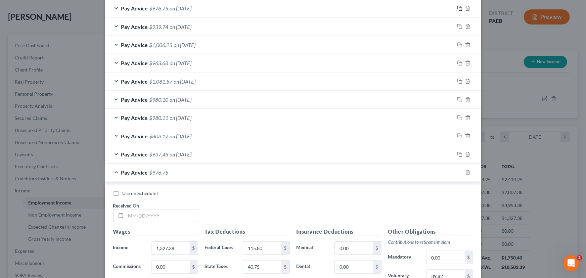
scroll to position [336, 0]
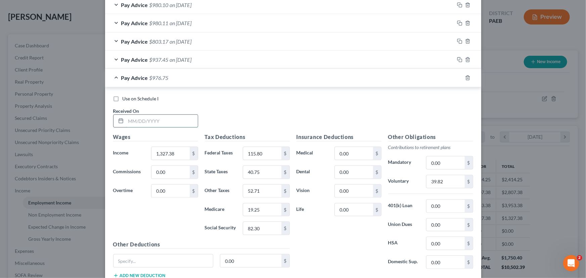
click at [134, 122] on input "text" at bounding box center [162, 121] width 72 height 13
click at [143, 120] on input "text" at bounding box center [162, 121] width 72 height 13
type input "[DATE]"
click at [171, 152] on input "1,327.38" at bounding box center [171, 153] width 38 height 13
type input "1,475.38"
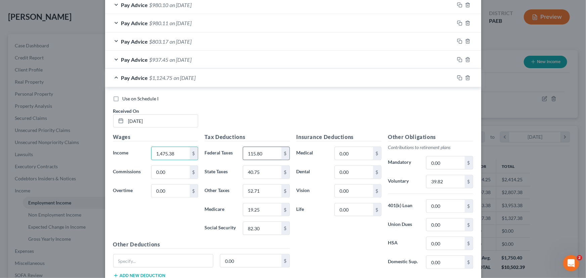
click at [263, 152] on input "115.80" at bounding box center [262, 153] width 38 height 13
type input "133.02"
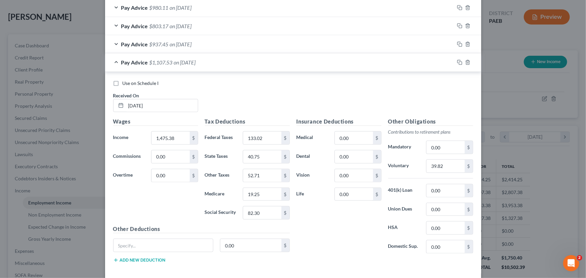
scroll to position [366, 0]
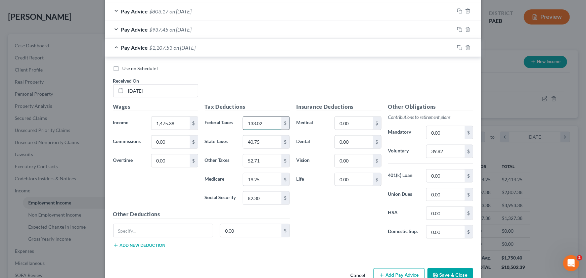
click at [261, 120] on input "133.02" at bounding box center [262, 123] width 38 height 13
click at [262, 122] on input "133.02" at bounding box center [262, 123] width 38 height 13
drag, startPoint x: 259, startPoint y: 122, endPoint x: 234, endPoint y: 122, distance: 24.2
click at [234, 122] on div "Federal Taxes 133.02 $" at bounding box center [248, 123] width 92 height 13
click at [116, 50] on div "Pay Advice $1,107.53 on [DATE]" at bounding box center [279, 48] width 349 height 18
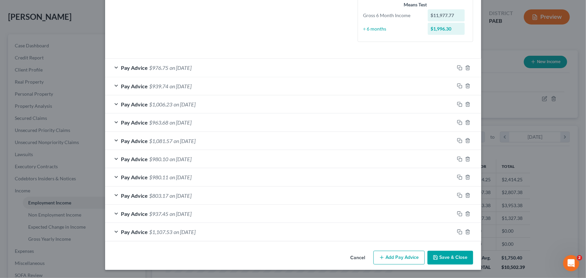
scroll to position [181, 0]
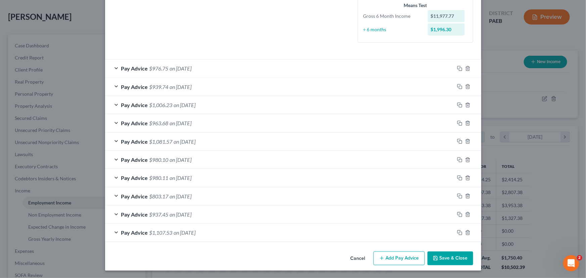
click at [196, 230] on span "on [DATE]" at bounding box center [185, 232] width 22 height 6
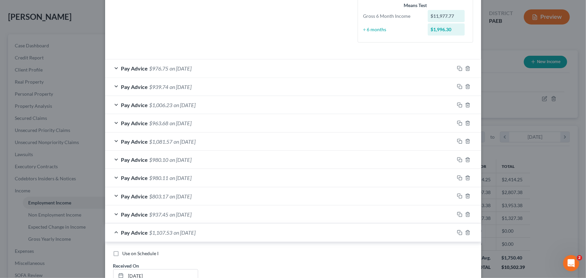
scroll to position [366, 0]
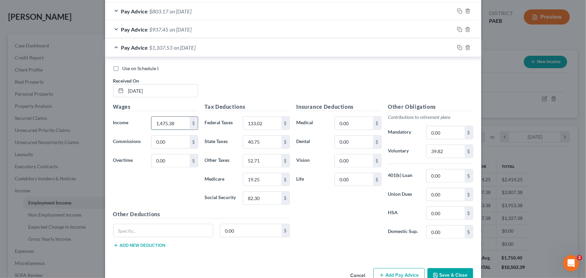
click at [175, 123] on input "1,475.38" at bounding box center [171, 123] width 38 height 13
click at [439, 153] on input "39.82" at bounding box center [446, 151] width 38 height 13
type input "44.26"
click at [370, 223] on div "Insurance Deductions Medical 0.00 $ Dental 0.00 $ Vision 0.00 $ Life 0.00 $" at bounding box center [339, 173] width 92 height 141
click at [261, 199] on input "82.30" at bounding box center [262, 198] width 38 height 13
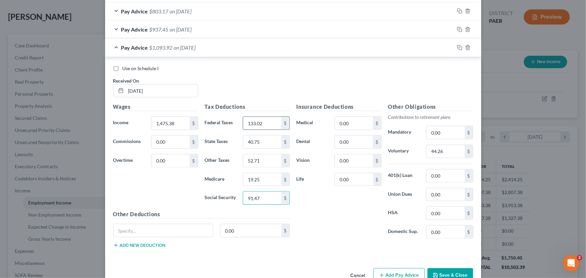
type input "91.47"
click at [262, 127] on input "133.02" at bounding box center [262, 123] width 38 height 13
click at [256, 141] on input "40.75" at bounding box center [262, 142] width 38 height 13
type input "45.29"
click at [261, 180] on input "19.25" at bounding box center [262, 179] width 38 height 13
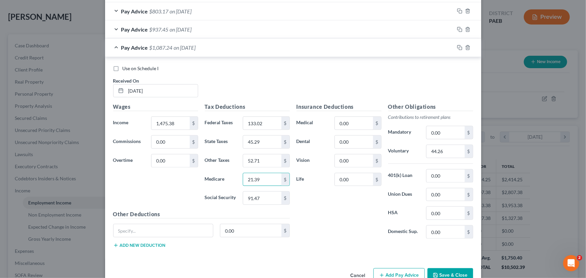
type input "21.39"
click at [255, 159] on input "52.71" at bounding box center [262, 161] width 38 height 13
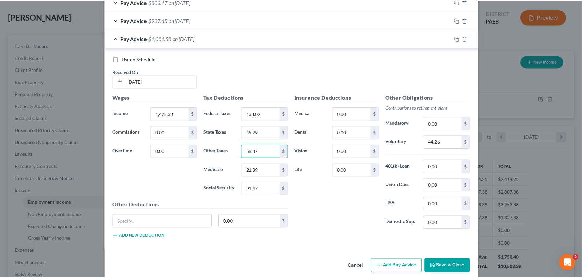
scroll to position [383, 0]
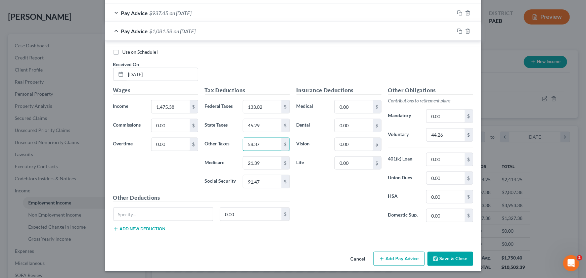
type input "58.37"
click at [447, 257] on button "Save & Close" at bounding box center [451, 259] width 46 height 14
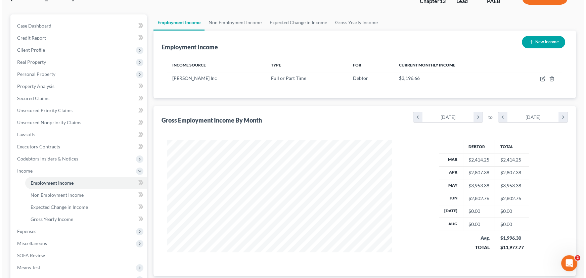
scroll to position [61, 0]
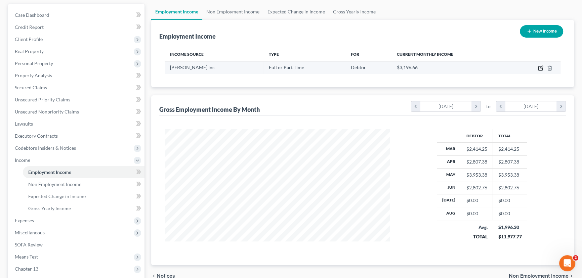
click at [542, 67] on icon "button" at bounding box center [540, 67] width 3 height 3
select select "0"
select select "39"
select select "2"
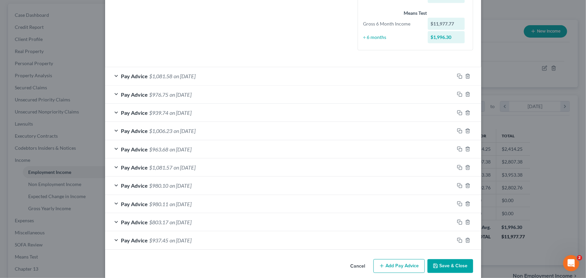
scroll to position [181, 0]
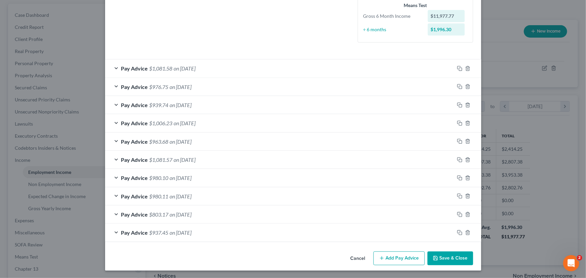
click at [217, 67] on div "Pay Advice $1,081.58 on [DATE]" at bounding box center [279, 68] width 349 height 18
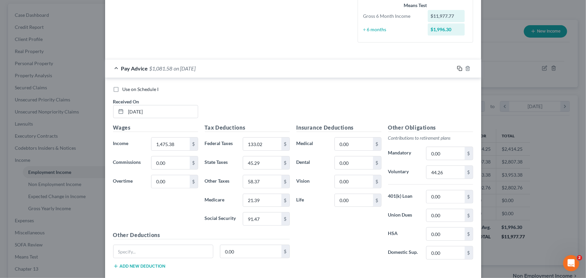
click at [457, 67] on icon "button" at bounding box center [459, 68] width 5 height 5
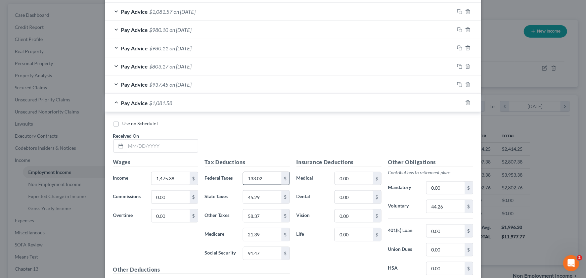
scroll to position [364, 0]
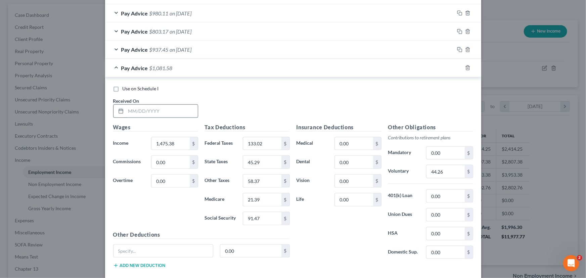
click at [137, 109] on input "text" at bounding box center [162, 111] width 72 height 13
click at [140, 111] on input "text" at bounding box center [162, 111] width 72 height 13
click at [143, 107] on input "text" at bounding box center [162, 111] width 72 height 13
type input "[DATE]"
click at [174, 146] on input "1,475.38" at bounding box center [171, 143] width 38 height 13
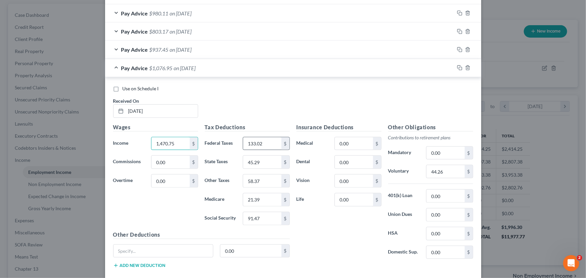
type input "1,470.75"
click at [262, 144] on input "133.02" at bounding box center [262, 143] width 38 height 13
type input "132.48"
click at [260, 162] on input "45.29" at bounding box center [262, 162] width 38 height 13
type input "45.15"
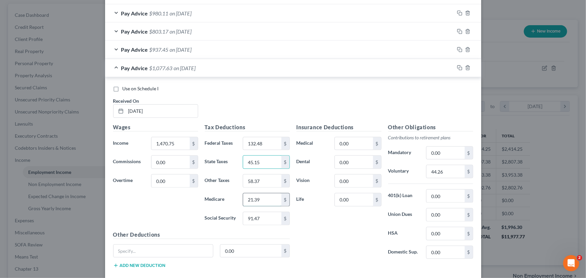
click at [257, 202] on input "21.39" at bounding box center [262, 199] width 38 height 13
type input "21.33"
click at [257, 218] on input "91.47" at bounding box center [262, 218] width 38 height 13
type input "91.19"
click at [253, 180] on input "58.37" at bounding box center [262, 181] width 38 height 13
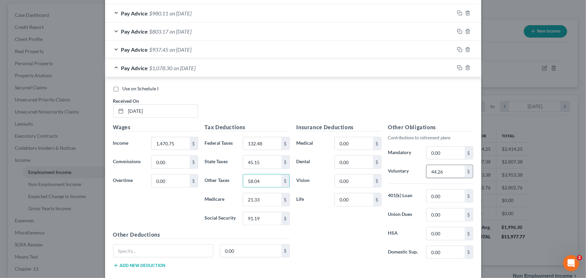
type input "58.04"
click at [442, 171] on input "44.26" at bounding box center [446, 171] width 38 height 13
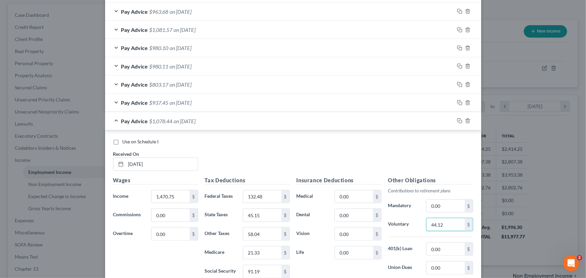
scroll to position [309, 0]
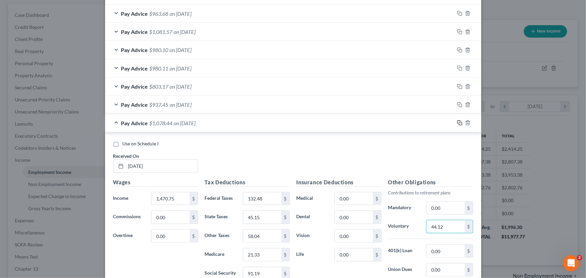
type input "44.12"
click at [459, 122] on rect "button" at bounding box center [460, 123] width 3 height 3
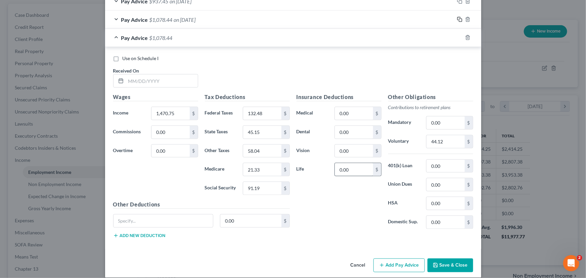
scroll to position [419, 0]
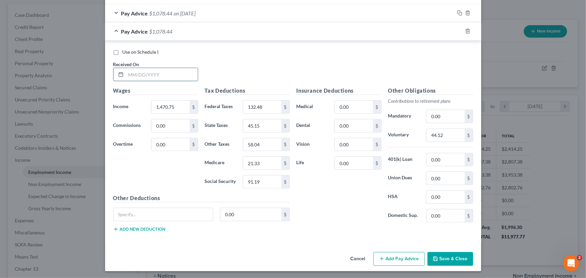
click at [154, 75] on input "text" at bounding box center [162, 74] width 72 height 13
type input "[DATE]"
click at [171, 106] on input "1,470.75" at bounding box center [171, 107] width 38 height 13
type input "1,248.75"
click at [273, 103] on input "132.48" at bounding box center [262, 107] width 38 height 13
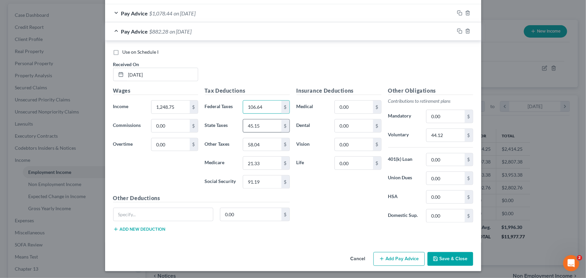
type input "106.64"
click at [271, 127] on input "45.15" at bounding box center [262, 126] width 38 height 13
click at [266, 164] on input "21.33" at bounding box center [262, 163] width 38 height 13
type input "18.10"
click at [256, 179] on input "91.19" at bounding box center [262, 182] width 38 height 13
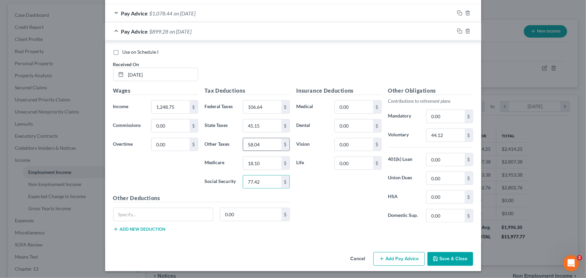
type input "77.42"
click at [261, 142] on input "58.04" at bounding box center [262, 144] width 38 height 13
drag, startPoint x: 245, startPoint y: 142, endPoint x: 254, endPoint y: 144, distance: 9.9
click at [245, 142] on input "58.04" at bounding box center [262, 144] width 38 height 13
click at [251, 142] on input "58.04" at bounding box center [262, 144] width 38 height 13
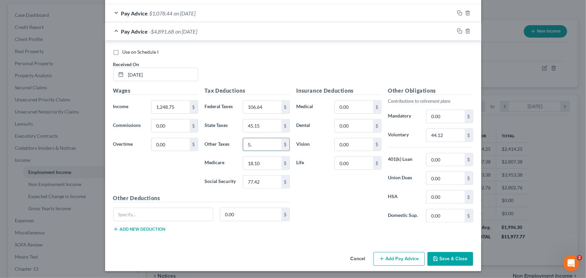
type input "5"
type input "49.57"
click at [440, 137] on input "44.12" at bounding box center [446, 135] width 38 height 13
type input "37.46"
click at [261, 126] on input "45.15" at bounding box center [262, 126] width 38 height 13
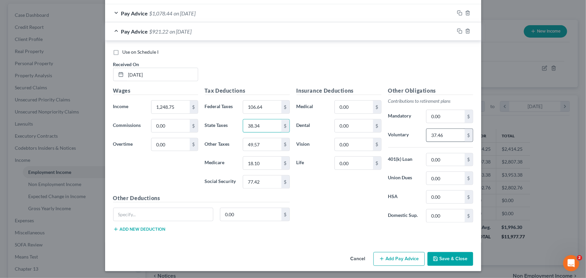
type input "38.34"
click at [440, 134] on input "37.46" at bounding box center [446, 135] width 38 height 13
click at [458, 32] on icon "button" at bounding box center [459, 31] width 5 height 5
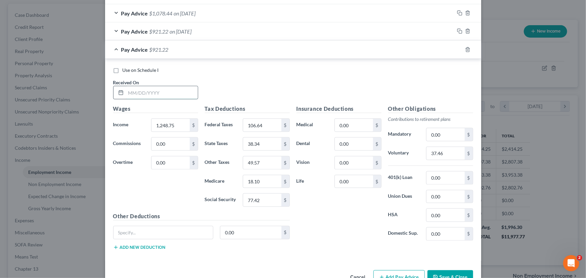
click at [141, 94] on input "text" at bounding box center [162, 92] width 72 height 13
type input "[DATE]"
click at [173, 123] on input "1,248.75" at bounding box center [171, 125] width 38 height 13
type input "1,332.00"
click at [266, 126] on input "106.64" at bounding box center [262, 125] width 38 height 13
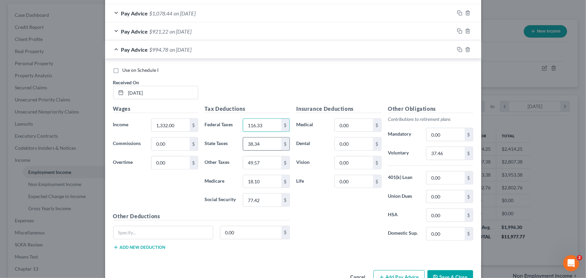
type input "116.33"
click at [262, 145] on input "38.34" at bounding box center [262, 144] width 38 height 13
type input "40.89"
type input "19.32"
click at [261, 198] on input "77.42" at bounding box center [262, 200] width 38 height 13
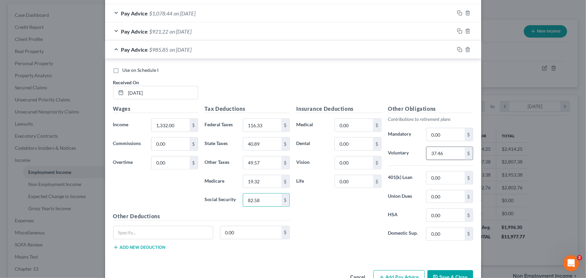
type input "82.58"
click at [451, 151] on input "37.46" at bounding box center [446, 153] width 38 height 13
type input "39.96"
click at [258, 159] on input "49.57" at bounding box center [262, 163] width 38 height 13
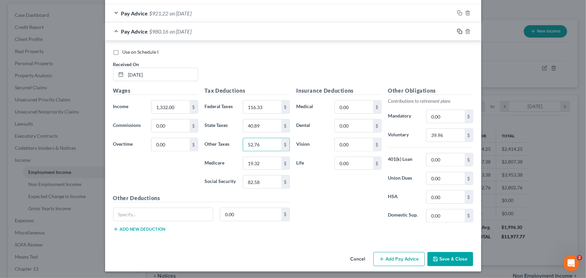
type input "52.76"
click at [457, 30] on icon "button" at bounding box center [459, 31] width 5 height 5
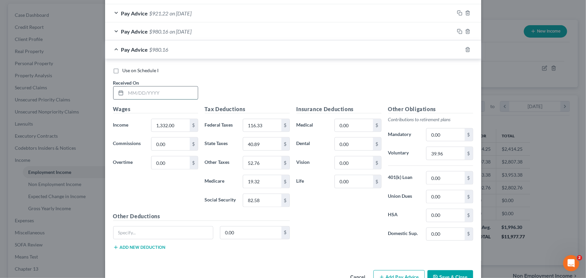
click at [150, 88] on input "text" at bounding box center [162, 93] width 72 height 13
click at [147, 92] on input "text" at bounding box center [162, 93] width 72 height 13
type input "8/18"
click at [167, 126] on input "1,332.00" at bounding box center [171, 125] width 38 height 13
type input "1,475.38"
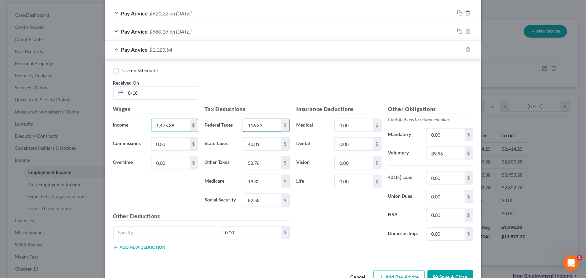
click at [258, 125] on input "116.33" at bounding box center [262, 125] width 38 height 13
type input "133.02"
click at [252, 142] on input "40.89" at bounding box center [262, 144] width 38 height 13
type input "45.29"
click at [265, 182] on input "19.32" at bounding box center [262, 181] width 38 height 13
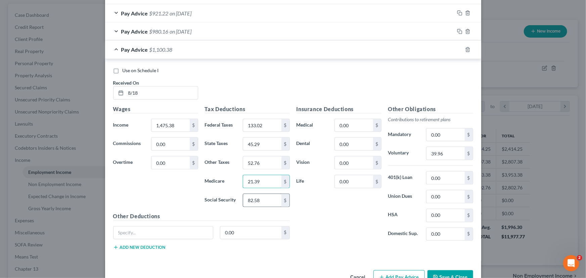
type input "21.39"
click at [265, 201] on input "82.58" at bounding box center [262, 200] width 38 height 13
type input "91.48"
click at [262, 158] on input "52.76" at bounding box center [262, 163] width 38 height 13
drag, startPoint x: 262, startPoint y: 161, endPoint x: 256, endPoint y: 161, distance: 6.0
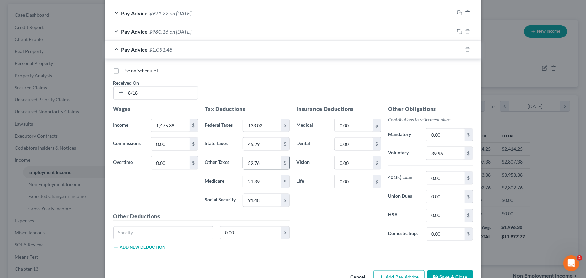
click at [262, 161] on input "52.76" at bounding box center [262, 163] width 38 height 13
type input "58.37"
click at [326, 196] on div "Insurance Deductions Medical 0.00 $ Dental 0.00 $ Vision 0.00 $ Life 0.00 $" at bounding box center [339, 175] width 92 height 141
click at [438, 155] on input "39.96" at bounding box center [446, 153] width 38 height 13
type input "44.26"
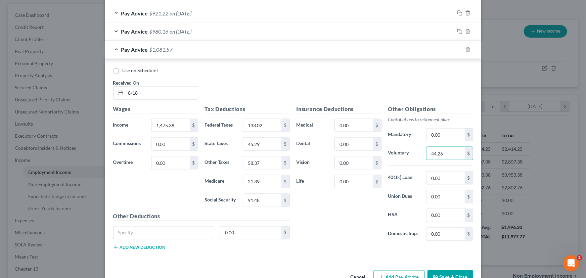
click at [358, 241] on div "Insurance Deductions Medical 0.00 $ Dental 0.00 $ Vision 0.00 $ Life 0.00 $" at bounding box center [339, 175] width 92 height 141
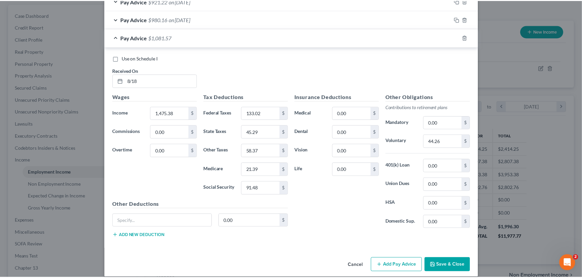
scroll to position [456, 0]
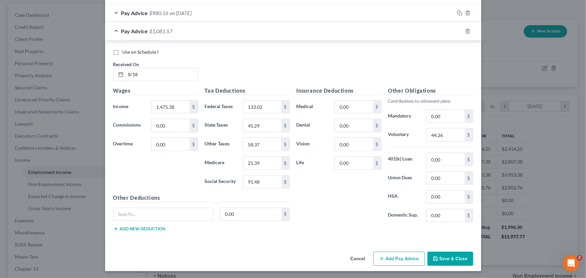
click at [456, 259] on button "Save & Close" at bounding box center [451, 259] width 46 height 14
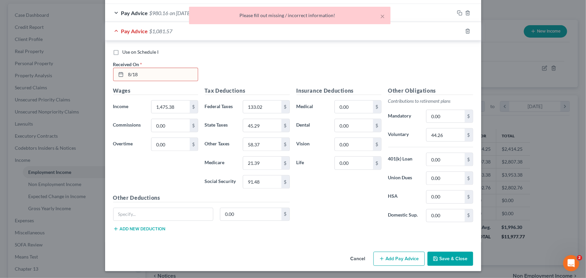
click at [141, 77] on input "8/18" at bounding box center [162, 74] width 72 height 13
type input "[DATE]"
click at [460, 260] on button "Save & Close" at bounding box center [451, 259] width 46 height 14
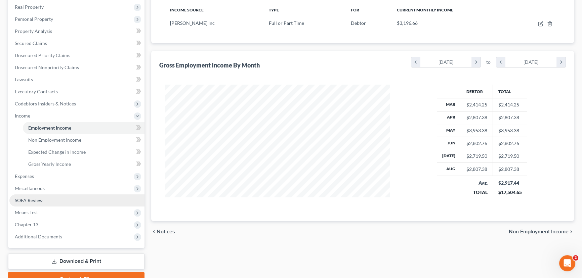
scroll to position [122, 0]
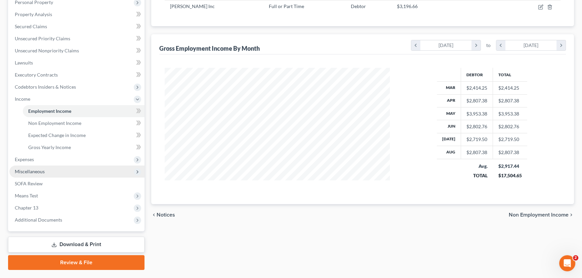
click at [54, 172] on span "Miscellaneous" at bounding box center [76, 172] width 135 height 12
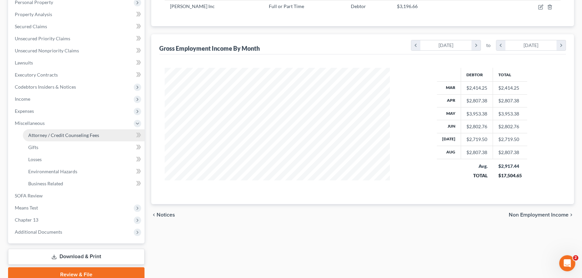
click at [62, 135] on span "Attorney / Credit Counseling Fees" at bounding box center [63, 135] width 71 height 6
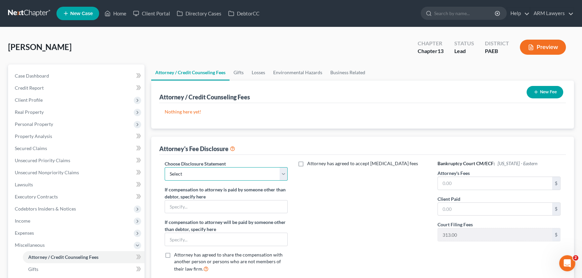
drag, startPoint x: 207, startPoint y: 178, endPoint x: 219, endPoint y: 178, distance: 12.1
click at [207, 178] on select "Select ARM Lawyers" at bounding box center [226, 173] width 123 height 13
select select "0"
click at [165, 167] on select "Select ARM Lawyers" at bounding box center [226, 173] width 123 height 13
click at [479, 184] on input "text" at bounding box center [495, 183] width 114 height 13
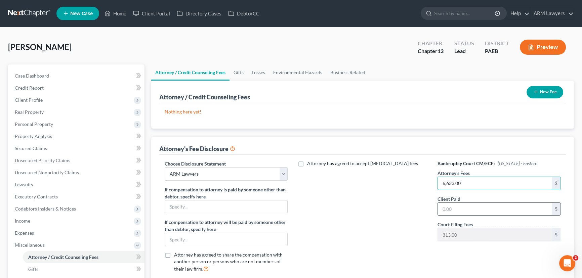
type input "6,633.00"
click at [457, 208] on input "text" at bounding box center [495, 209] width 114 height 13
type input "100.00"
click at [546, 91] on button "New Fee" at bounding box center [544, 92] width 37 height 12
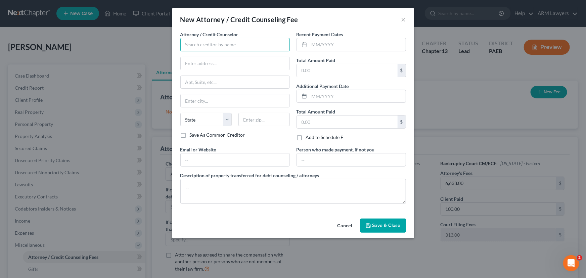
click at [231, 45] on input "text" at bounding box center [235, 44] width 110 height 13
type input "[PERSON_NAME] Esq"
type input "[STREET_ADDRESS]"
type input "[GEOGRAPHIC_DATA]"
select select "39"
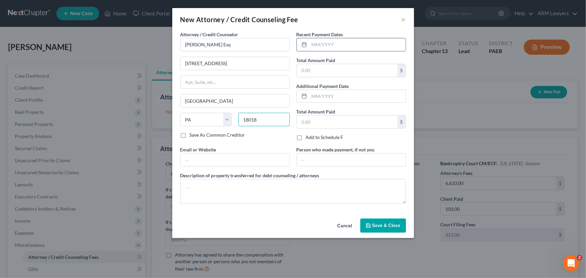
type input "18018"
click at [336, 47] on input "text" at bounding box center [357, 44] width 96 height 13
type input "[DATE]"
click at [336, 71] on input "text" at bounding box center [347, 70] width 101 height 13
type input "100.00"
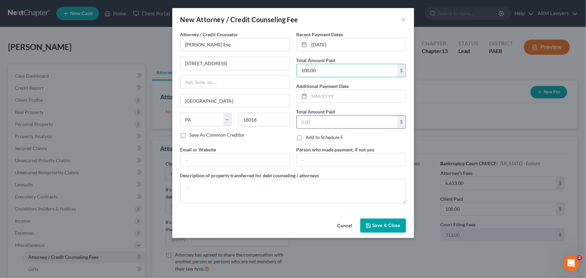
click at [333, 121] on input "text" at bounding box center [347, 122] width 101 height 13
click at [385, 227] on span "Save & Close" at bounding box center [387, 226] width 28 height 6
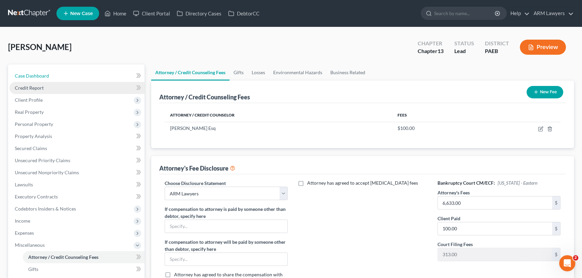
drag, startPoint x: 57, startPoint y: 76, endPoint x: 80, endPoint y: 84, distance: 23.9
click at [57, 76] on link "Case Dashboard" at bounding box center [76, 76] width 135 height 12
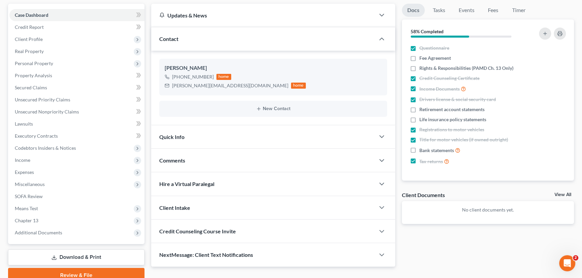
scroll to position [90, 0]
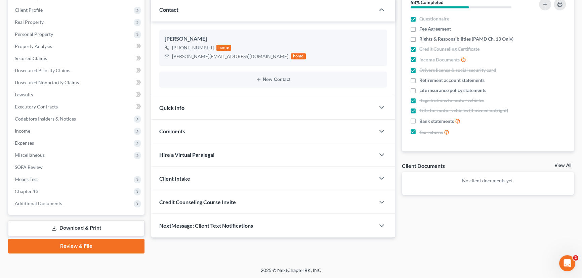
click at [205, 106] on div "Quick Info" at bounding box center [263, 107] width 224 height 23
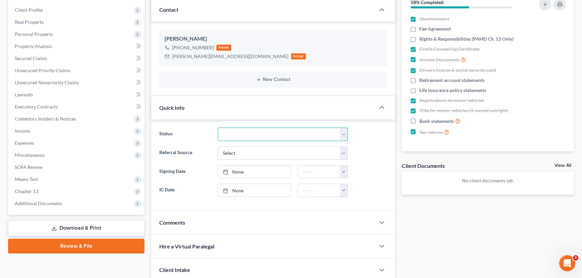
click at [251, 131] on select "Answer Due Awaiting Confirmation Awaiting Discharge Confirmed Could Not Contact…" at bounding box center [283, 134] width 130 height 13
select select "9"
click at [218, 128] on select "Answer Due Awaiting Confirmation Awaiting Discharge Confirmed Could Not Contact…" at bounding box center [283, 134] width 130 height 13
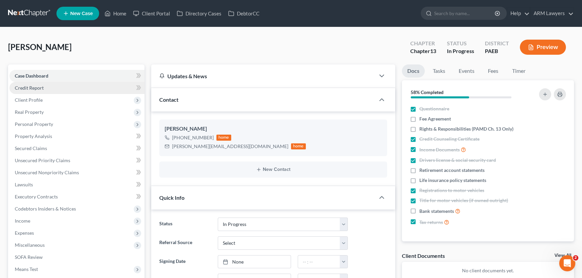
click at [54, 88] on link "Credit Report" at bounding box center [76, 88] width 135 height 12
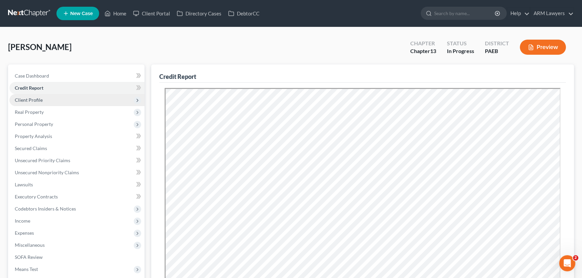
click at [57, 95] on span "Client Profile" at bounding box center [76, 100] width 135 height 12
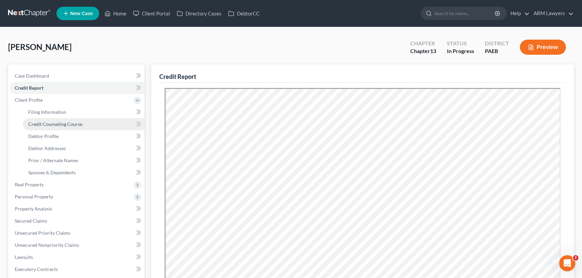
click at [68, 123] on span "Credit Counseling Course" at bounding box center [55, 124] width 54 height 6
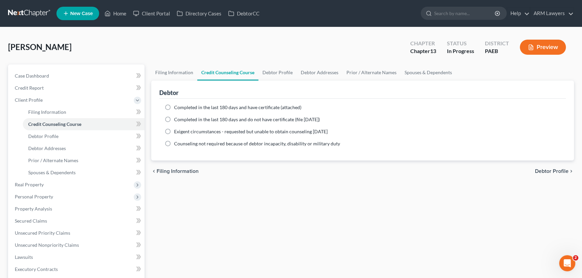
click at [174, 104] on label "Completed in the last 180 days and have certificate (attached)" at bounding box center [237, 107] width 127 height 7
click at [177, 104] on input "Completed in the last 180 days and have certificate (attached)" at bounding box center [179, 106] width 4 height 4
radio input "true"
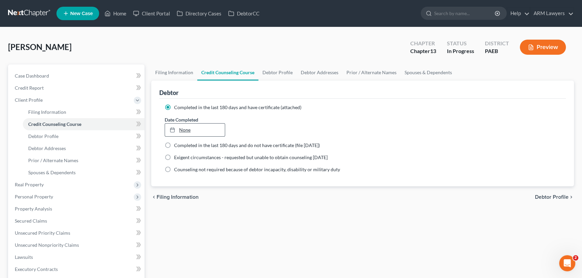
type input "[DATE]"
click at [183, 128] on link "None" at bounding box center [195, 130] width 60 height 13
